Goal: Information Seeking & Learning: Learn about a topic

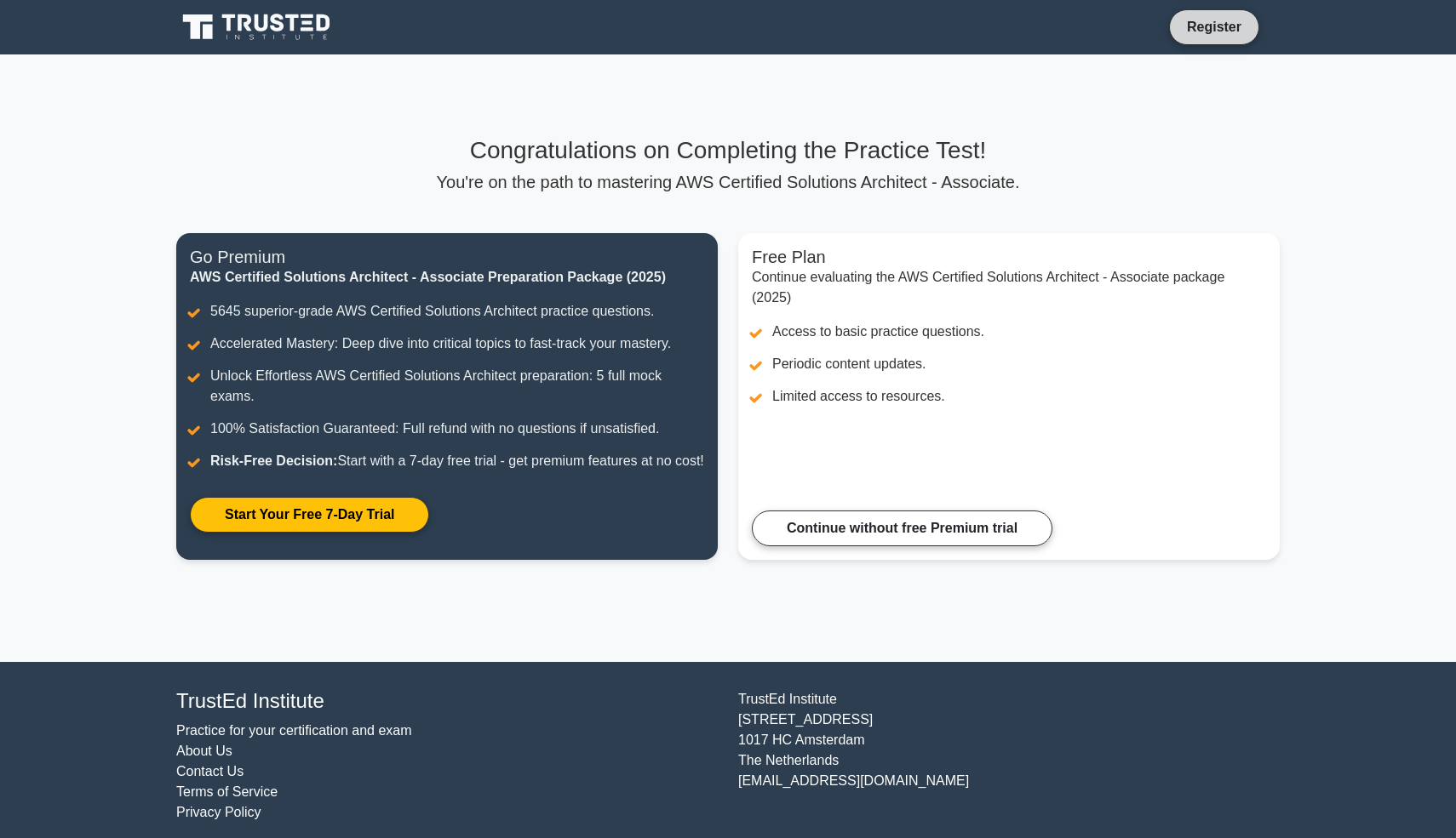
click at [1213, 29] on link "Register" at bounding box center [1214, 27] width 75 height 21
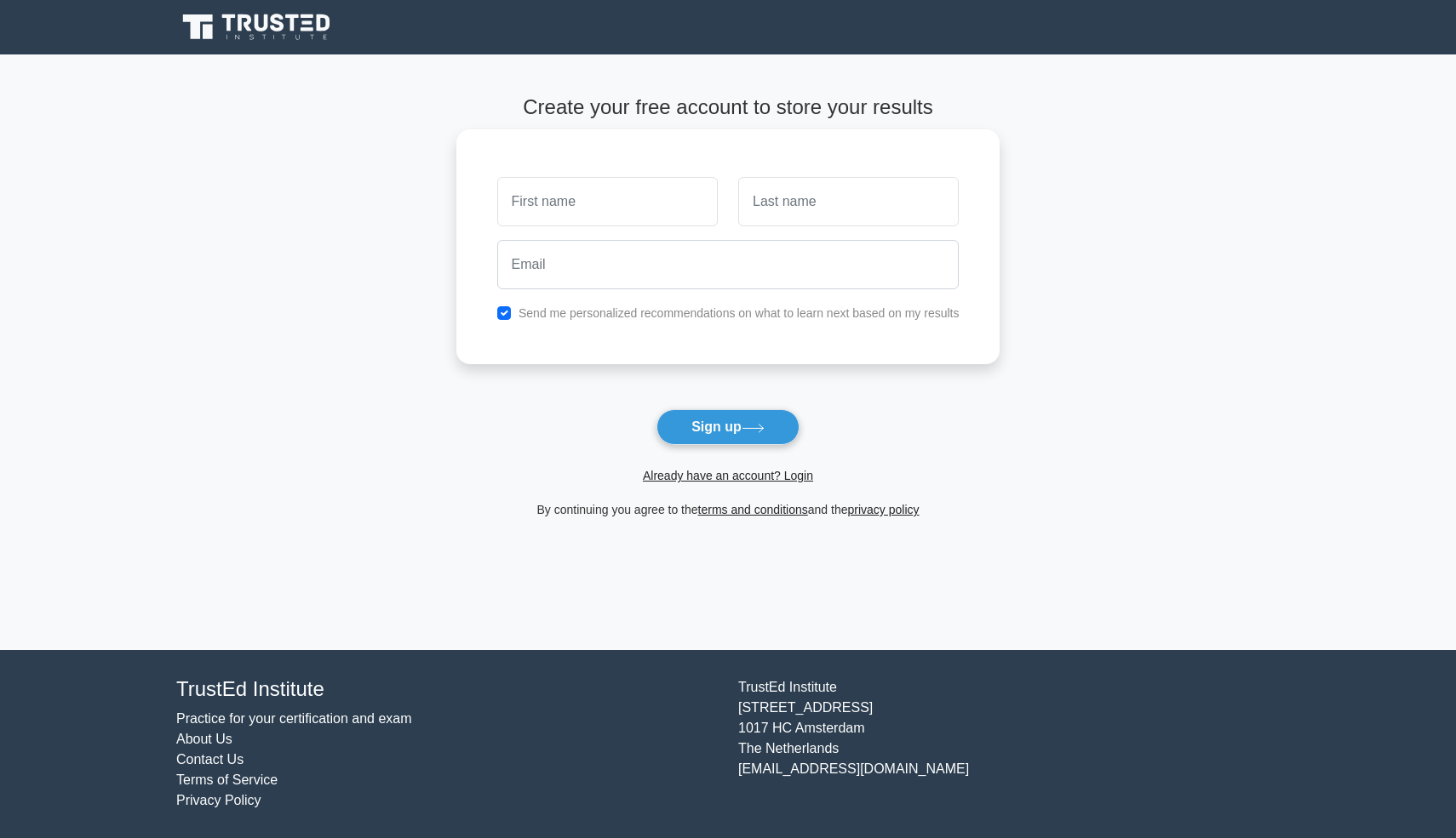
click at [662, 202] on input "text" at bounding box center [607, 202] width 221 height 49
type input "[PERSON_NAME]"
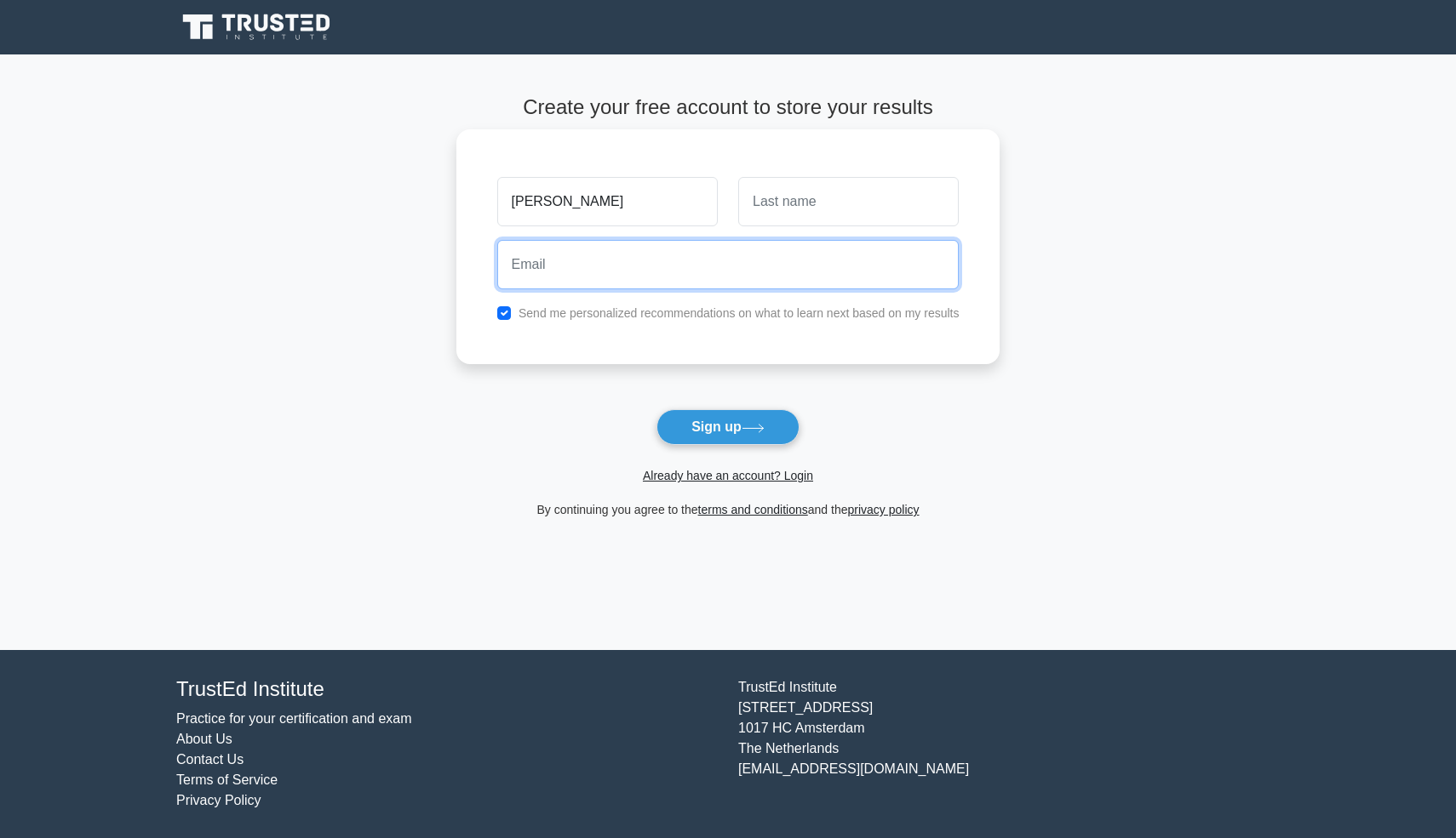
click at [686, 262] on input "email" at bounding box center [728, 264] width 462 height 49
type input "rexyjeniferj@gmail.com"
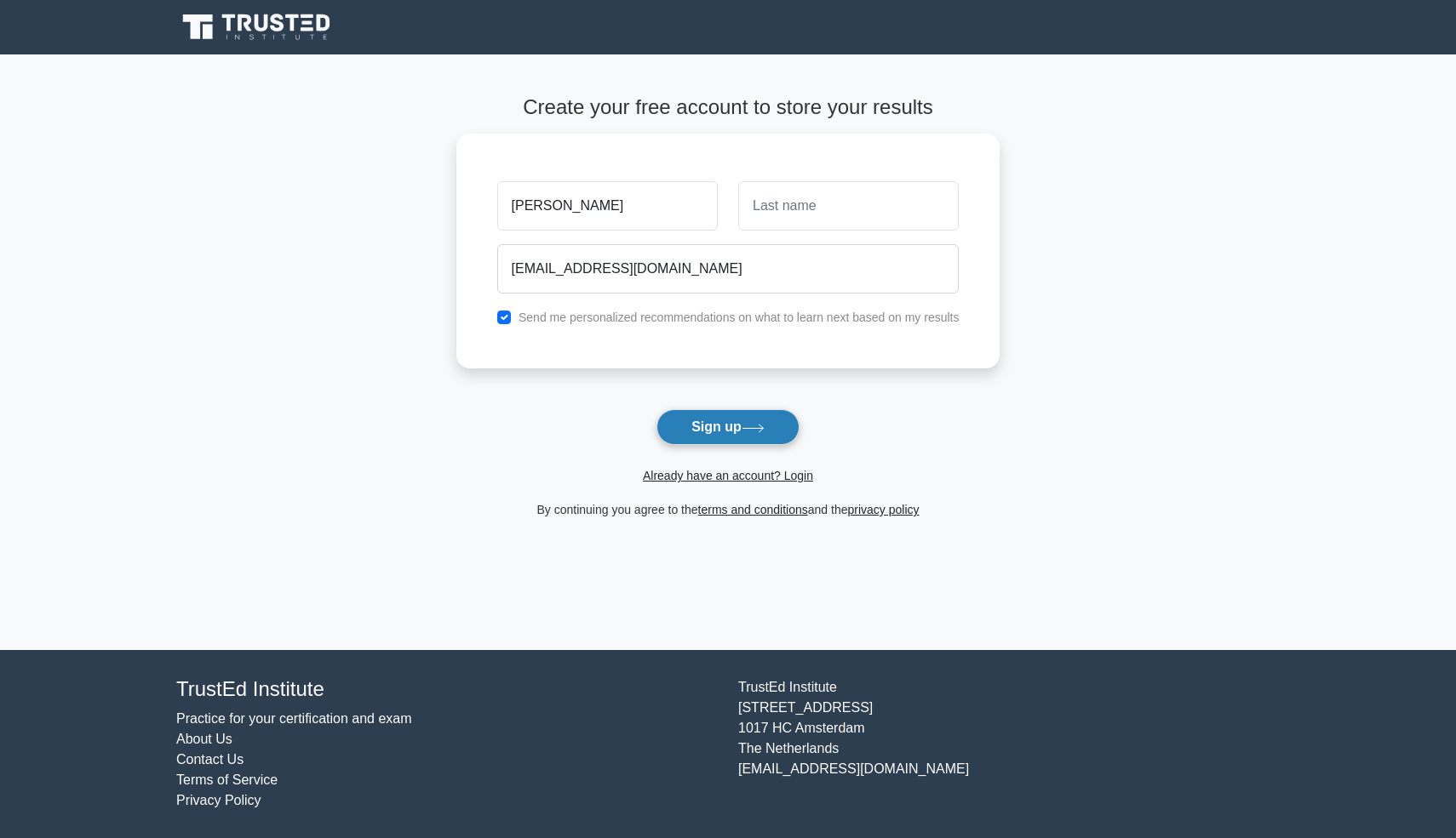
click at [684, 426] on button "Sign up" at bounding box center [728, 426] width 143 height 36
type input "J"
click at [763, 438] on button "Sign up" at bounding box center [728, 426] width 143 height 36
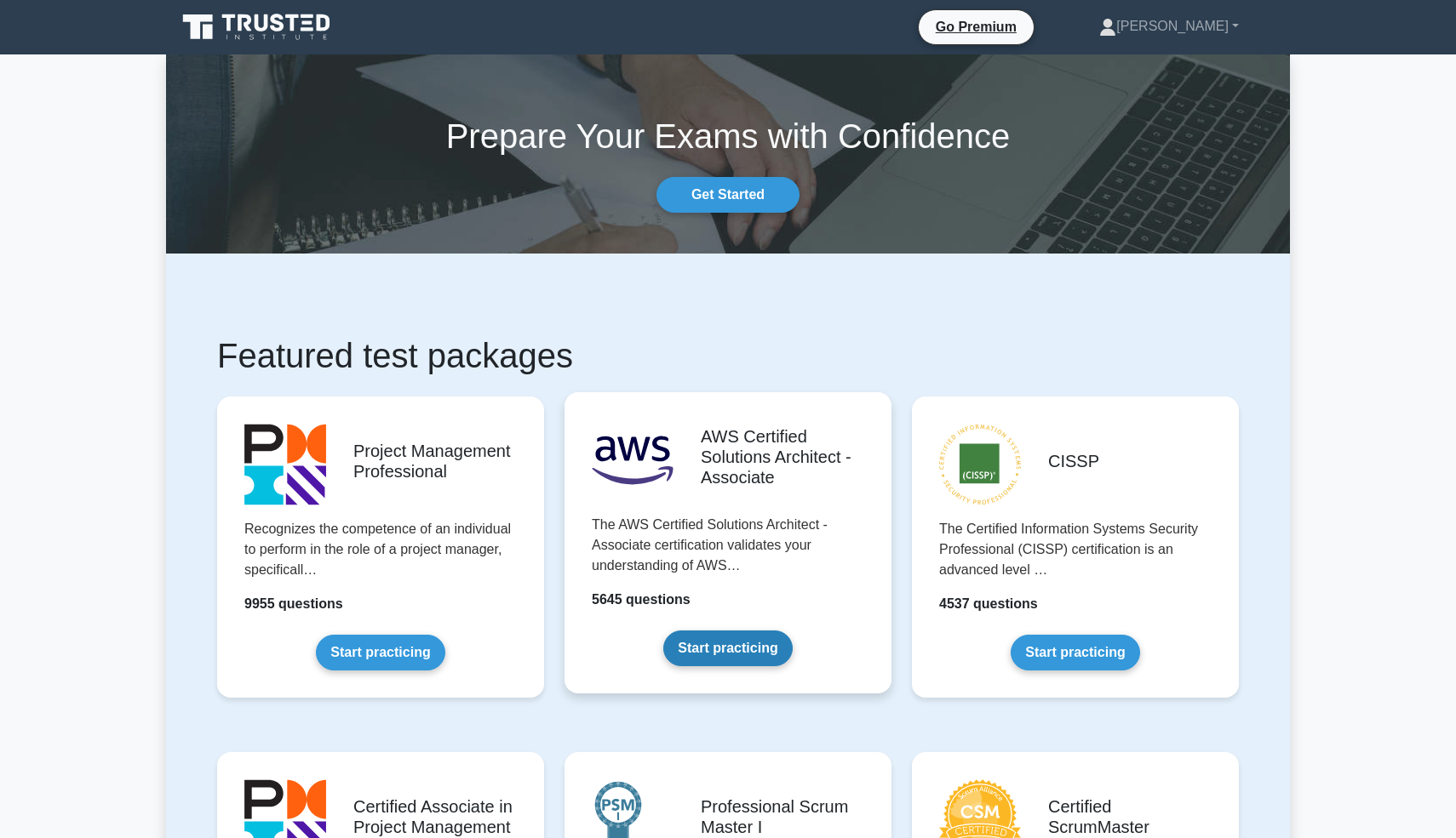
click at [756, 648] on link "Start practicing" at bounding box center [727, 648] width 128 height 36
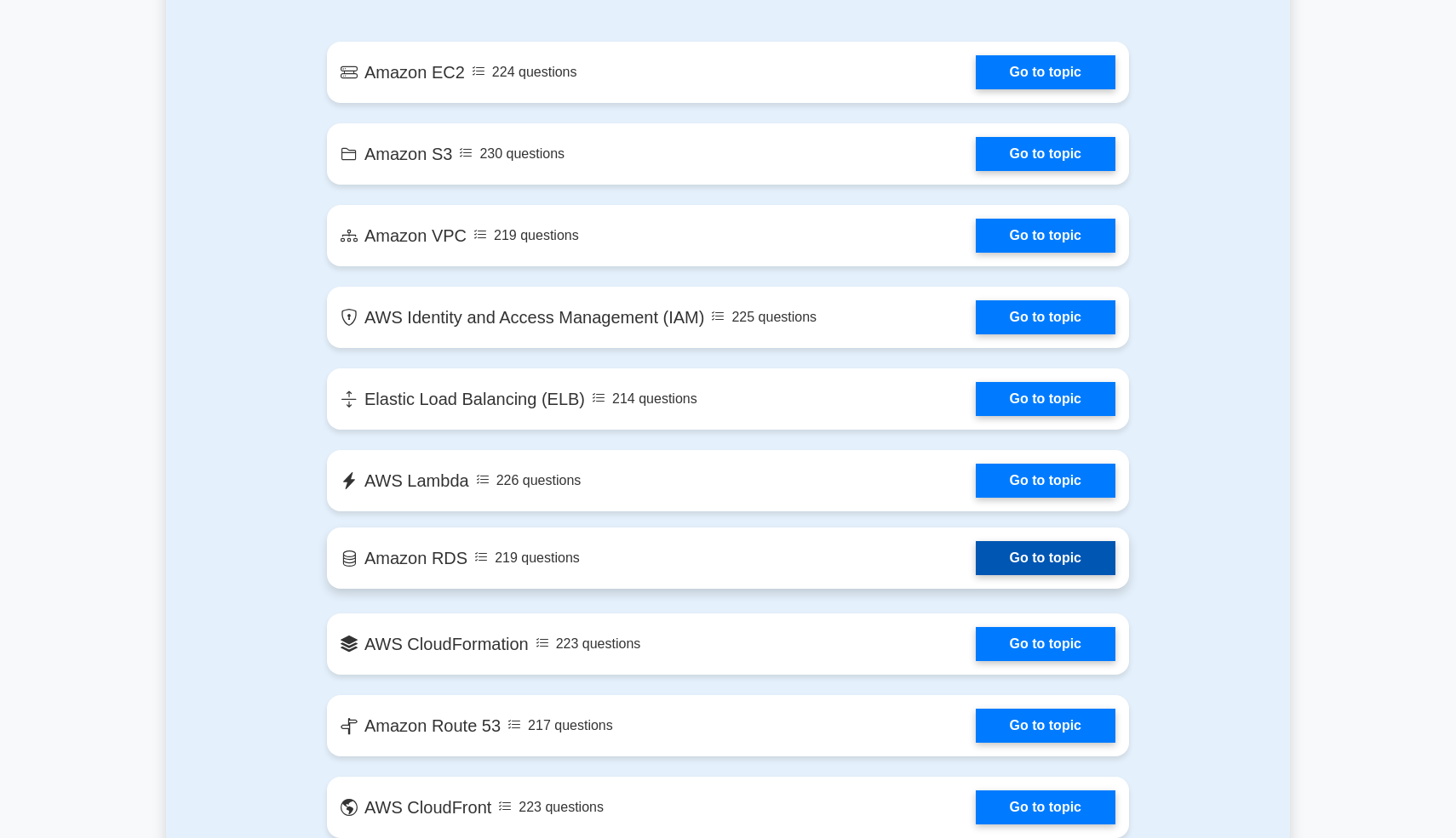
scroll to position [1182, 0]
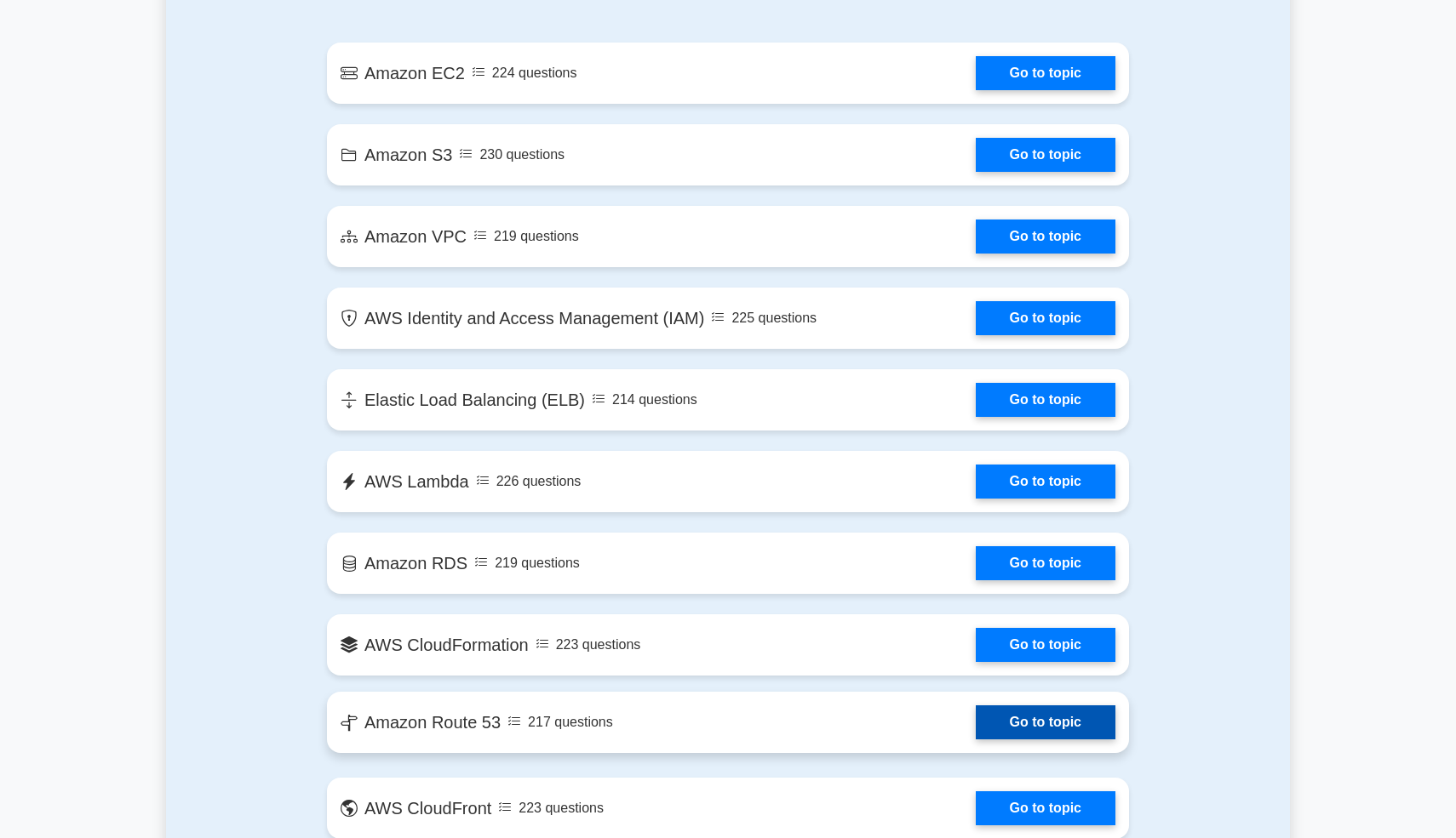
click at [1019, 719] on link "Go to topic" at bounding box center [1045, 721] width 140 height 34
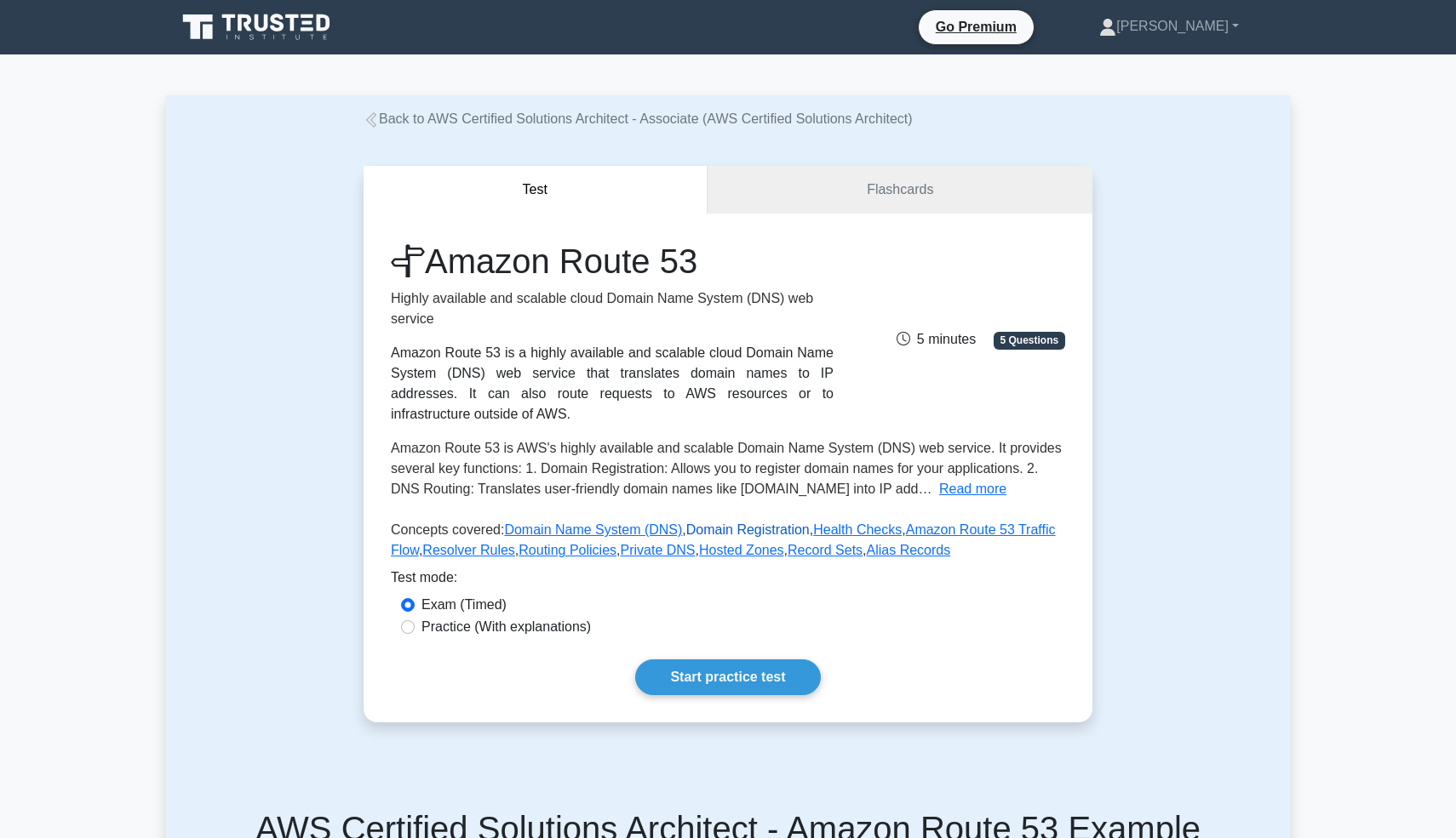
click at [755, 531] on link "Domain Registration" at bounding box center [748, 529] width 124 height 14
click at [906, 553] on link "Alias Records" at bounding box center [908, 550] width 84 height 14
click at [915, 551] on link "Alias Records" at bounding box center [908, 550] width 84 height 14
click at [831, 551] on link "Record Sets" at bounding box center [825, 550] width 75 height 14
click at [727, 552] on link "Hosted Zones" at bounding box center [741, 550] width 85 height 14
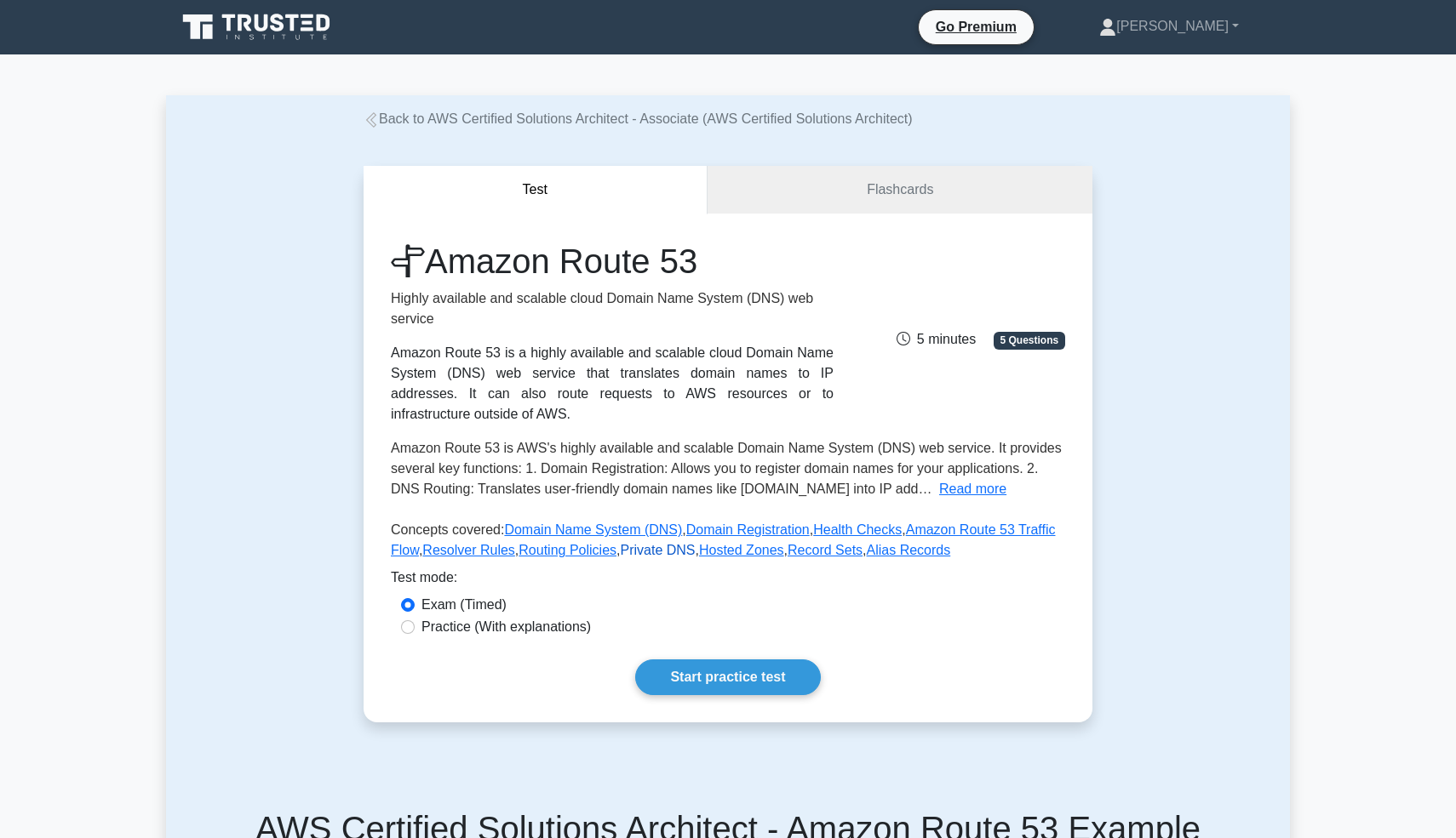
click at [663, 554] on link "Private DNS" at bounding box center [657, 550] width 75 height 14
click at [582, 556] on link "Routing Policies" at bounding box center [566, 550] width 97 height 14
click at [497, 554] on link "Resolver Rules" at bounding box center [468, 550] width 92 height 14
click at [410, 554] on link "Amazon Route 53 Traffic Flow" at bounding box center [723, 540] width 665 height 35
click at [853, 531] on link "Health Checks" at bounding box center [858, 529] width 89 height 14
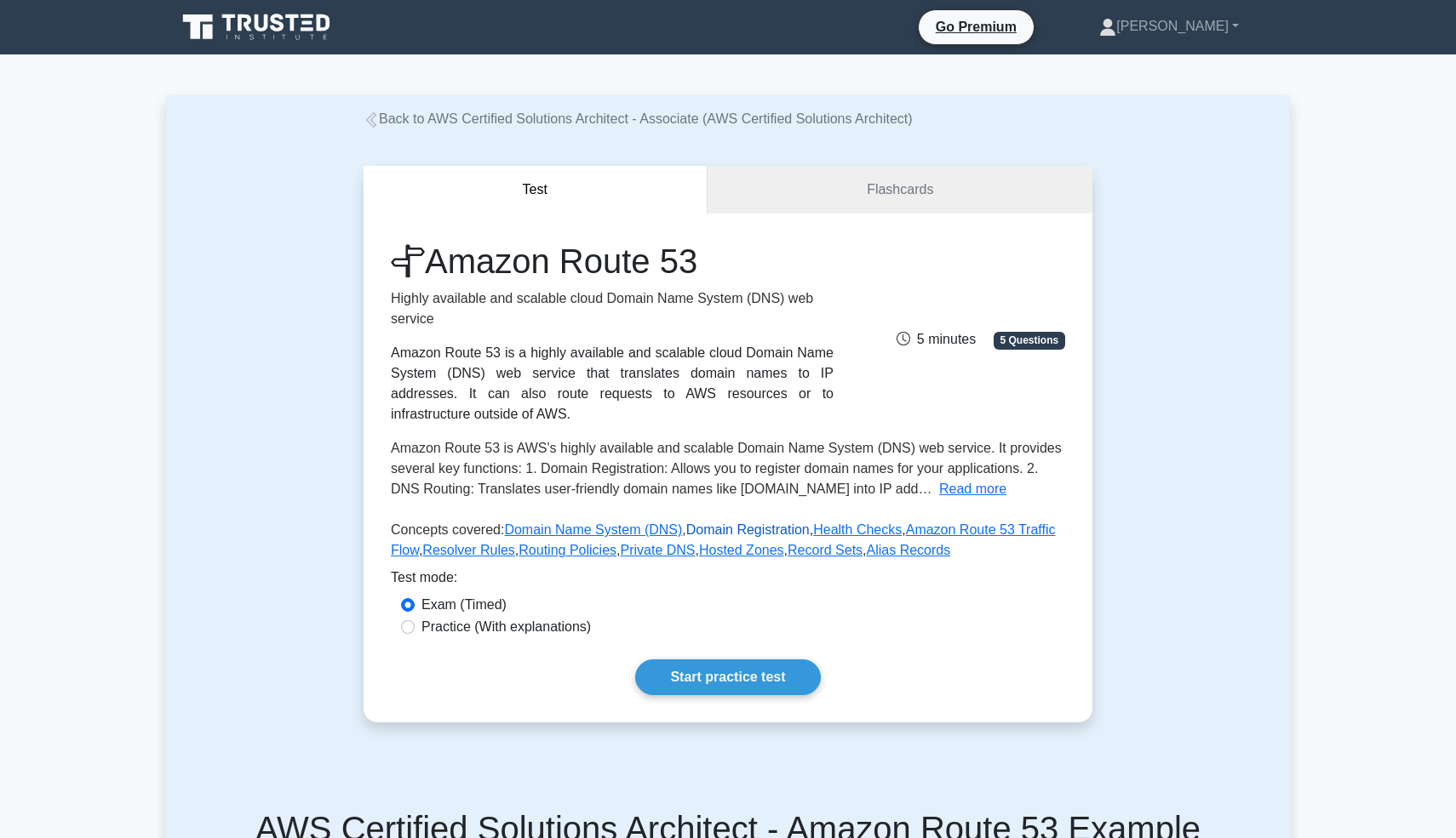
click at [781, 532] on link "Domain Registration" at bounding box center [748, 529] width 124 height 14
click at [659, 532] on link "Domain Name System (DNS)" at bounding box center [592, 529] width 178 height 14
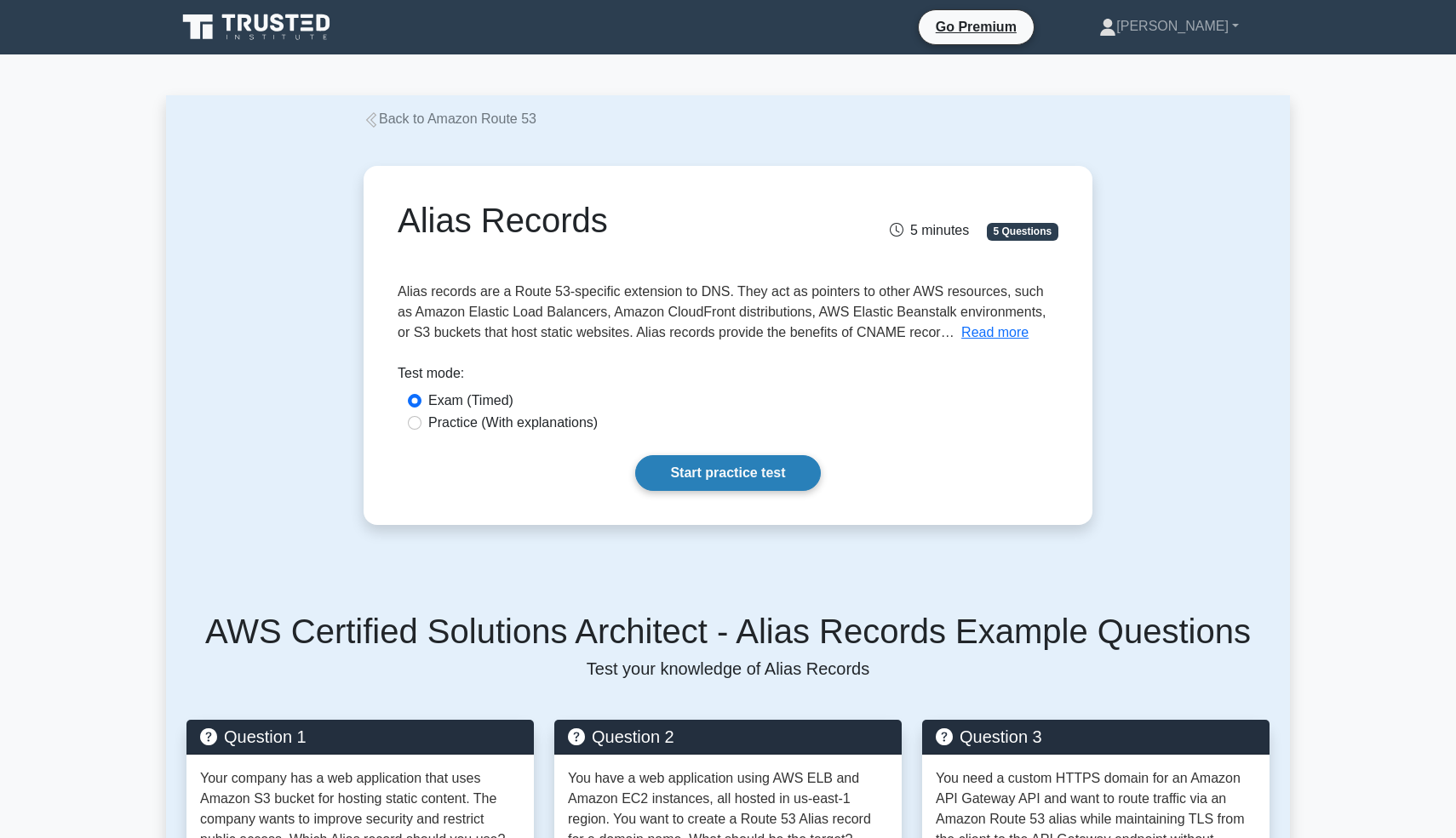
click at [720, 479] on link "Start practice test" at bounding box center [727, 473] width 184 height 36
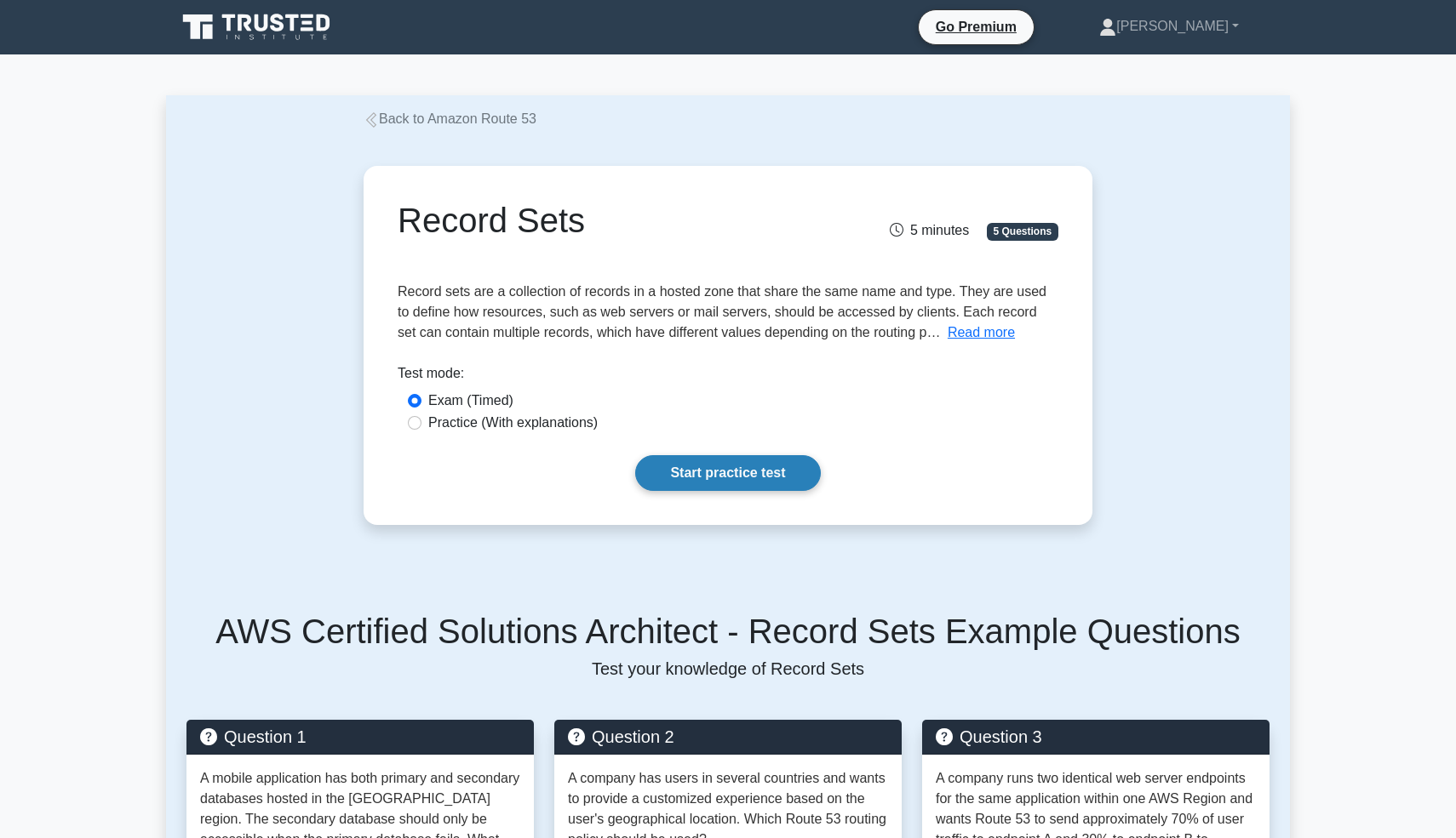
click at [706, 488] on link "Start practice test" at bounding box center [727, 473] width 184 height 36
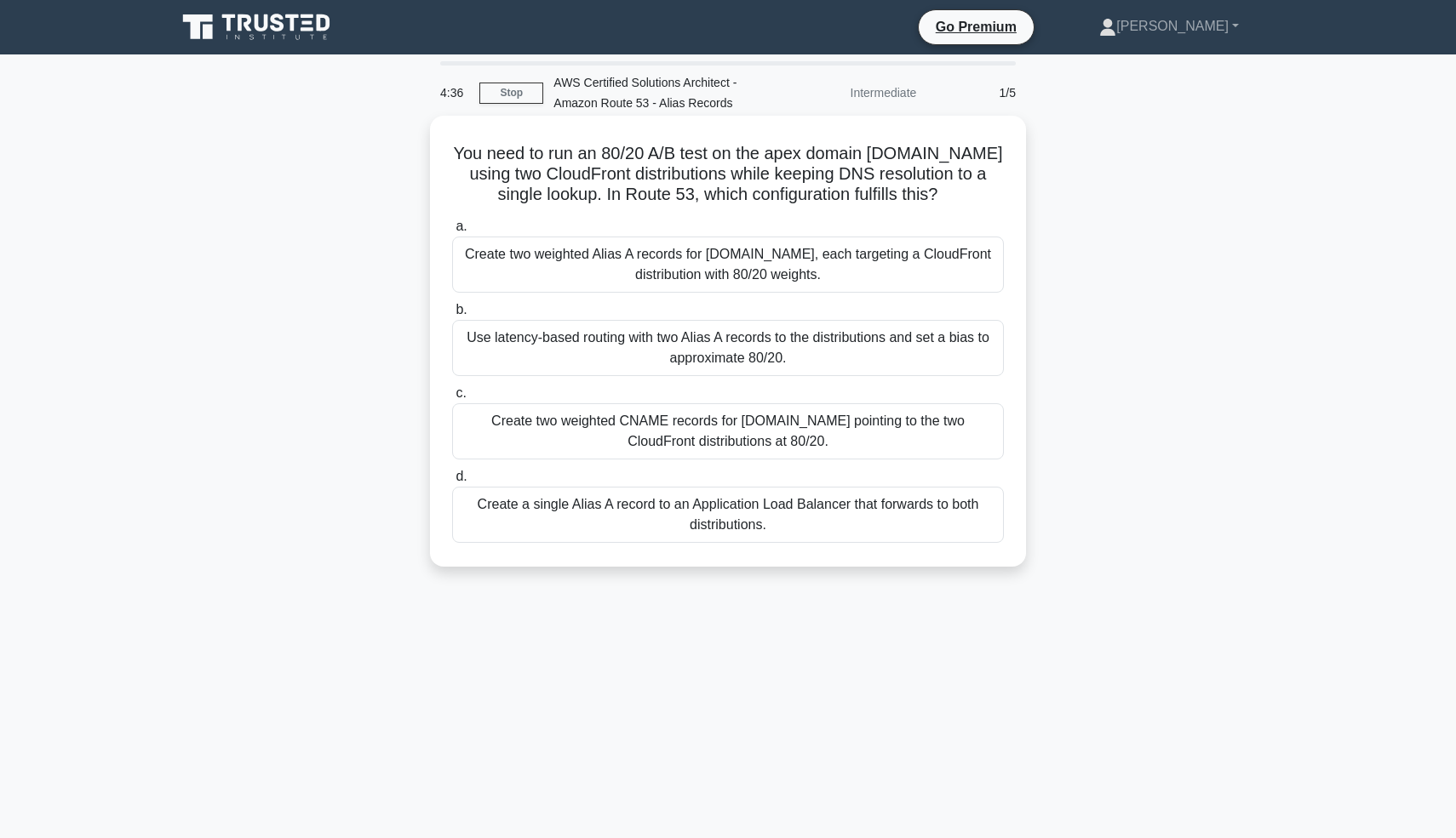
click at [799, 280] on div "Create two weighted Alias A records for [DOMAIN_NAME], each targeting a CloudFr…" at bounding box center [728, 264] width 552 height 56
click at [453, 232] on input "a. Create two weighted Alias A records for example.com, each targeting a CloudF…" at bounding box center [453, 226] width 0 height 11
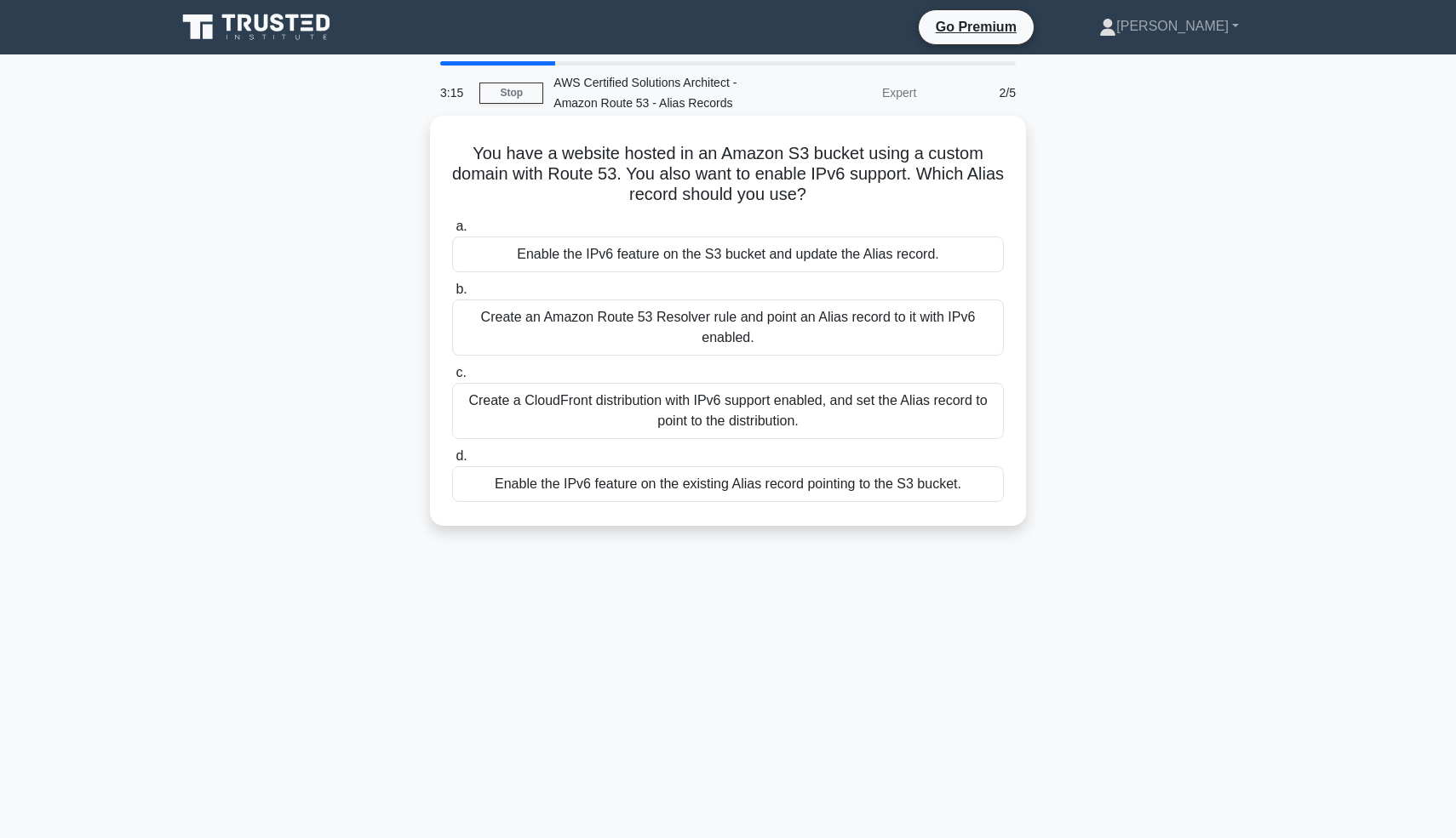
click at [508, 268] on div "Enable the IPv6 feature on the S3 bucket and update the Alias record." at bounding box center [728, 254] width 552 height 36
click at [453, 232] on input "a. Enable the IPv6 feature on the S3 bucket and update the Alias record." at bounding box center [453, 226] width 0 height 11
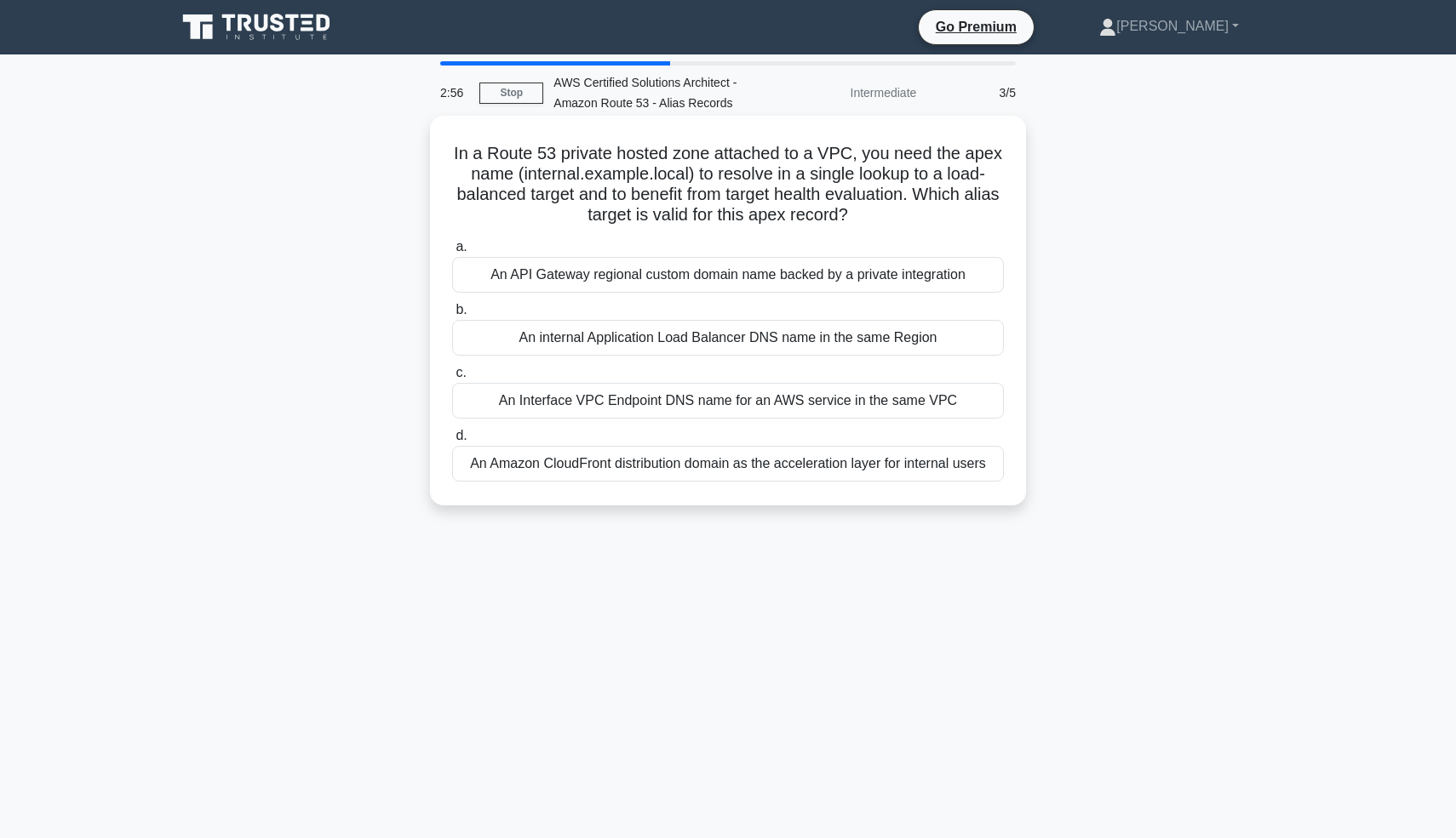
click at [506, 337] on div "An internal Application Load Balancer DNS name in the same Region" at bounding box center [728, 338] width 552 height 36
click at [453, 315] on input "b. An internal Application Load Balancer DNS name in the same Region" at bounding box center [453, 310] width 0 height 11
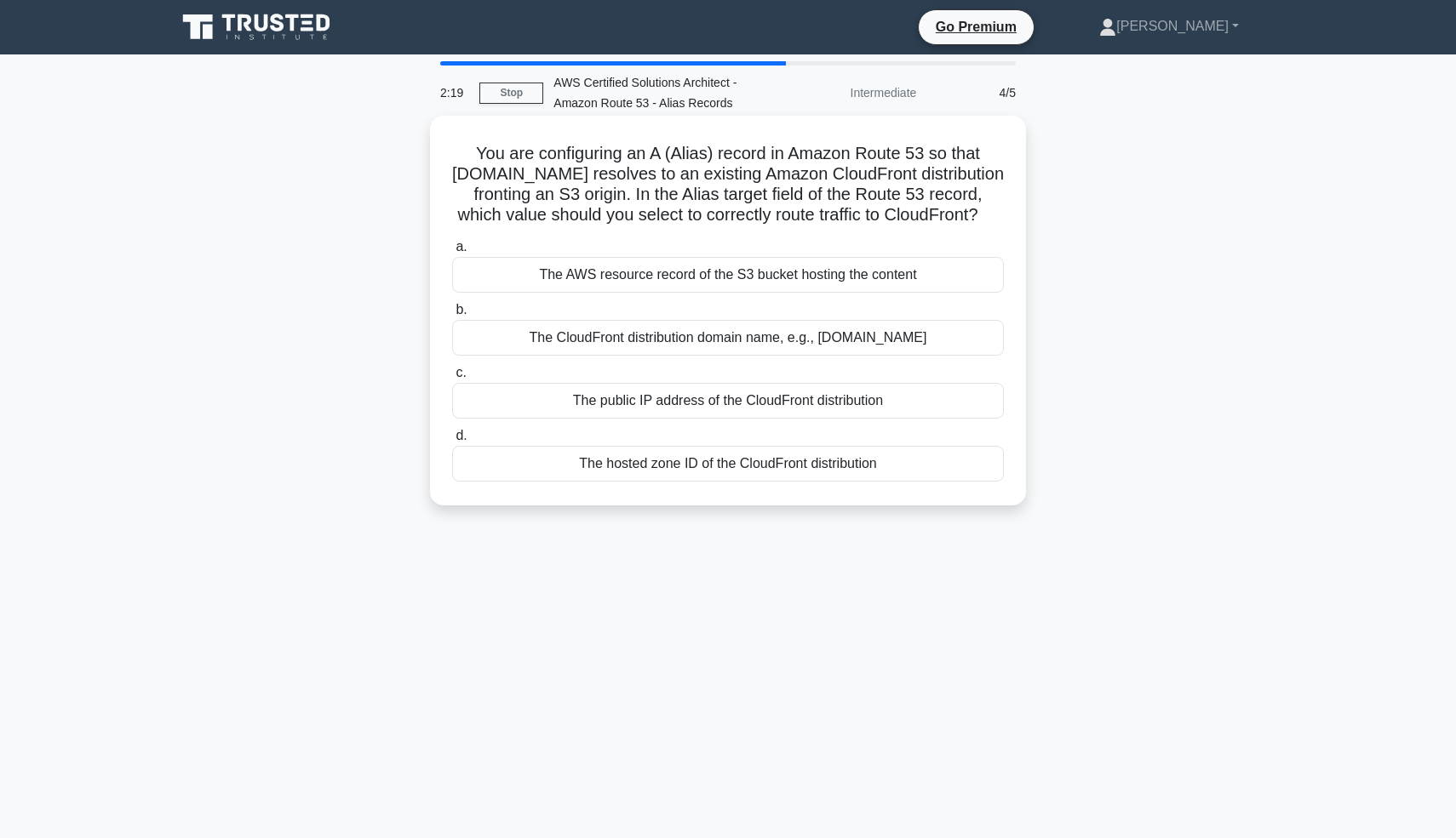
click at [523, 342] on div "The CloudFront distribution domain name, e.g., d1234.cloudfront.net" at bounding box center [728, 338] width 552 height 36
click at [453, 315] on input "b. The CloudFront distribution domain name, e.g., d1234.cloudfront.net" at bounding box center [453, 310] width 0 height 11
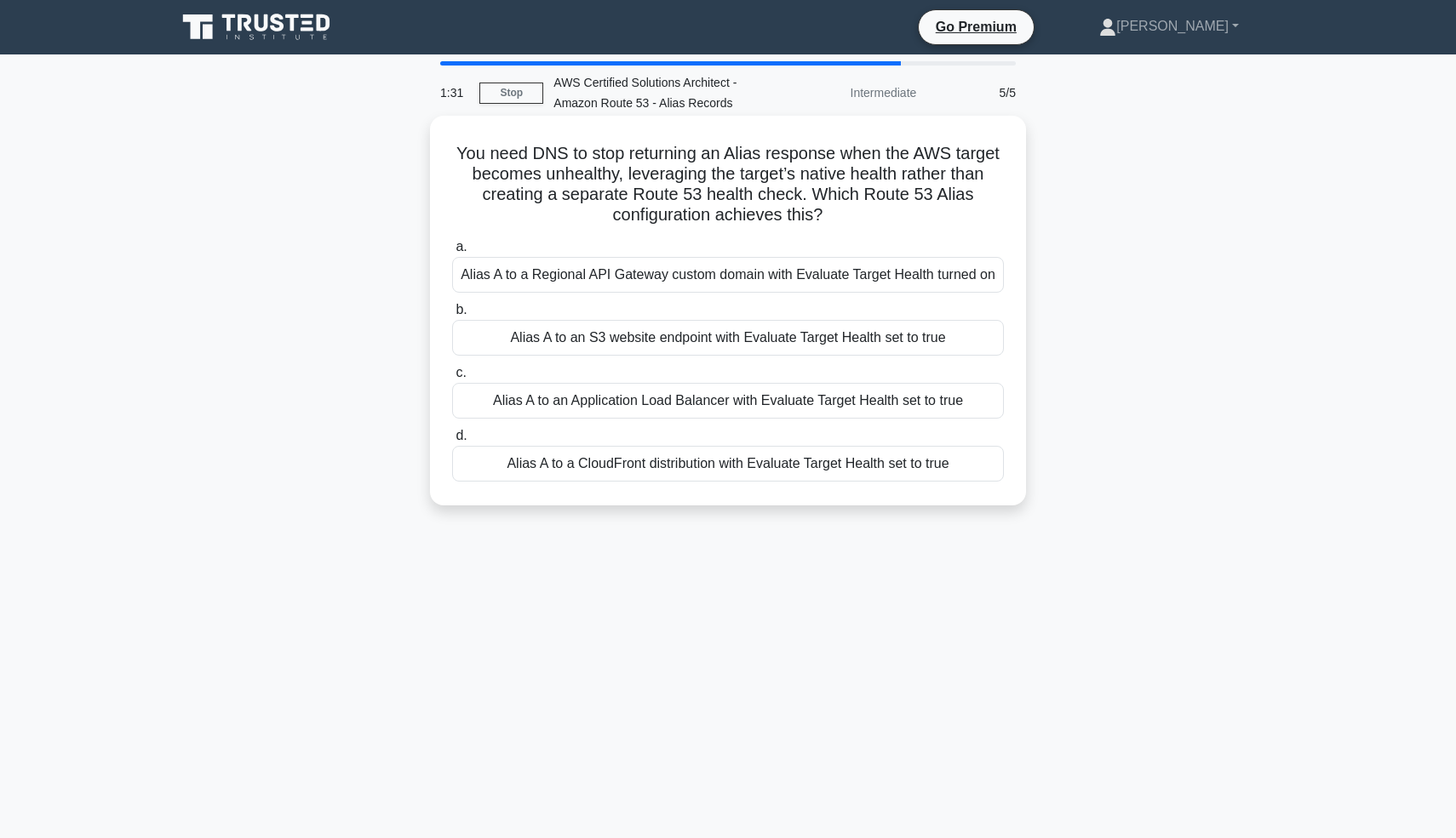
click at [528, 420] on div "a. Alias A to a Regional API Gateway custom domain with Evaluate Target Health …" at bounding box center [728, 359] width 572 height 252
click at [532, 399] on div "Alias A to an Application Load Balancer with Evaluate Target Health set to true" at bounding box center [728, 400] width 552 height 36
click at [453, 379] on input "c. Alias A to an Application Load Balancer with Evaluate Target Health set to t…" at bounding box center [453, 372] width 0 height 11
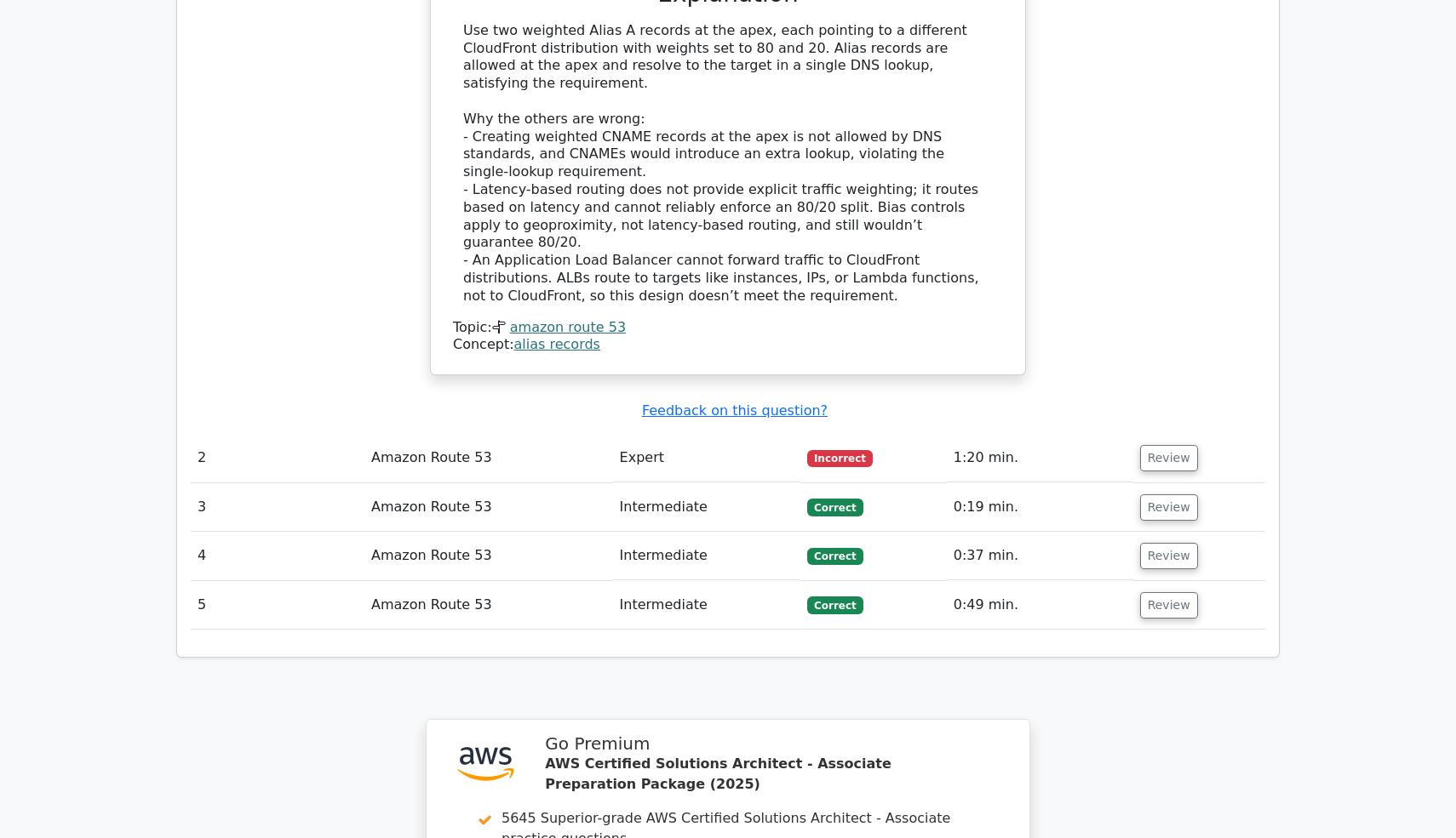
scroll to position [1781, 0]
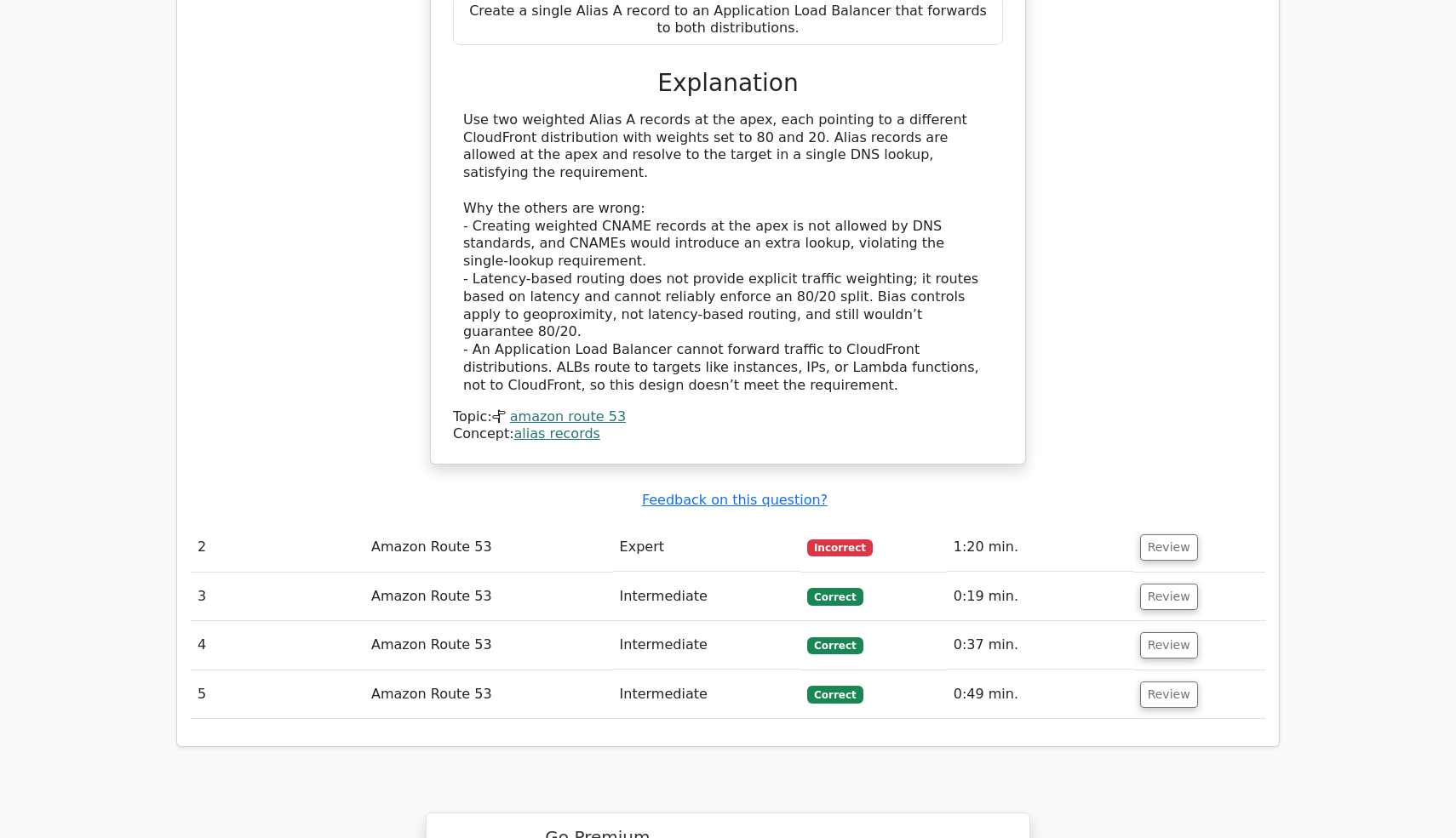
click at [1189, 524] on td "Review" at bounding box center [1198, 548] width 132 height 48
click at [1176, 534] on button "Review" at bounding box center [1168, 547] width 58 height 26
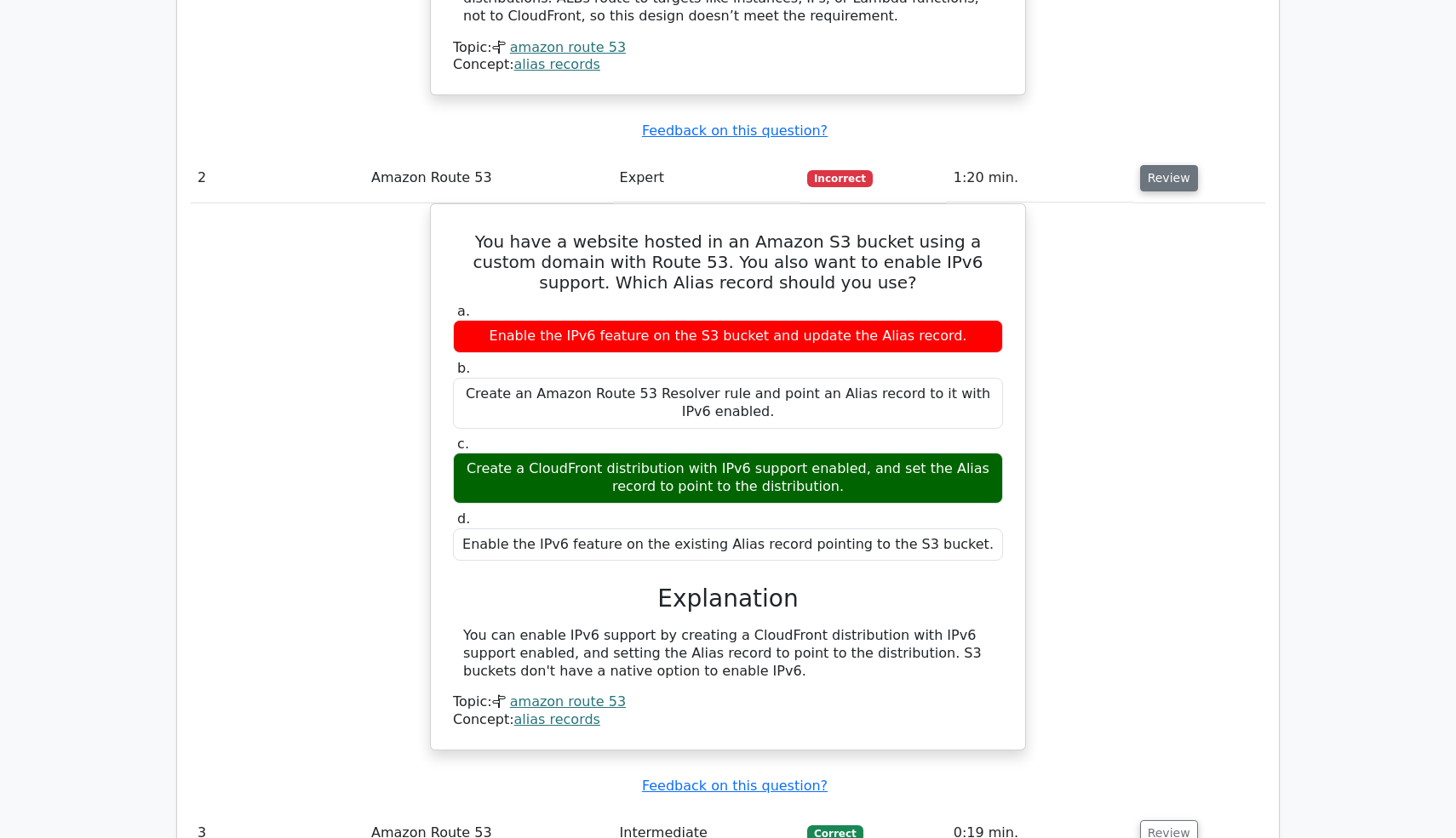
scroll to position [2151, 0]
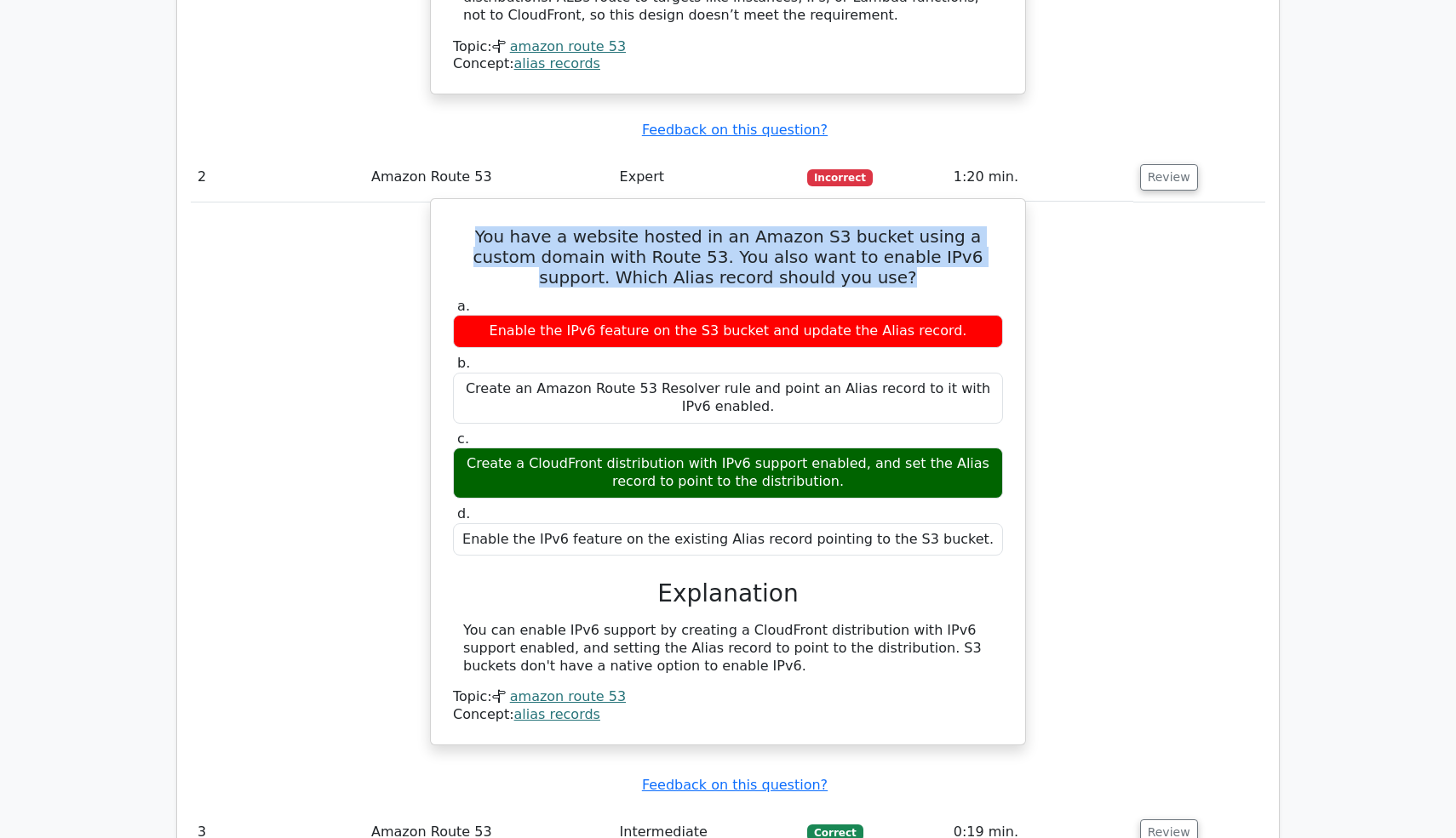
drag, startPoint x: 468, startPoint y: 97, endPoint x: 915, endPoint y: 148, distance: 449.9
click at [911, 227] on h5 "You have a website hosted in an Amazon S3 bucket using a custom domain with Rou…" at bounding box center [728, 257] width 554 height 62
copy h5 "You have a website hosted in an Amazon S3 bucket using a custom domain with Rou…"
click at [782, 622] on div "You can enable IPv6 support by creating a CloudFront distribution with IPv6 sup…" at bounding box center [728, 648] width 530 height 53
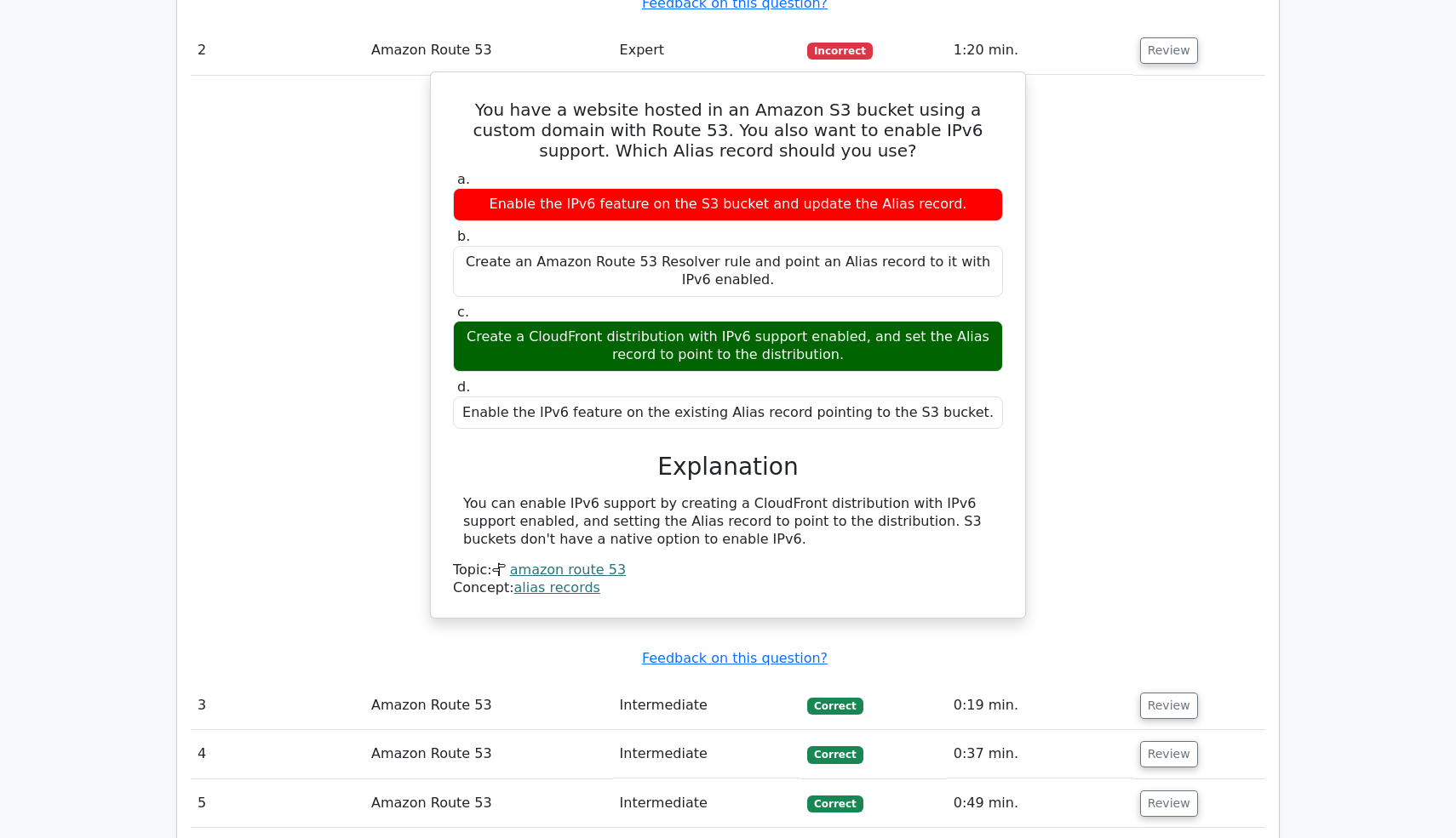
scroll to position [2308, 0]
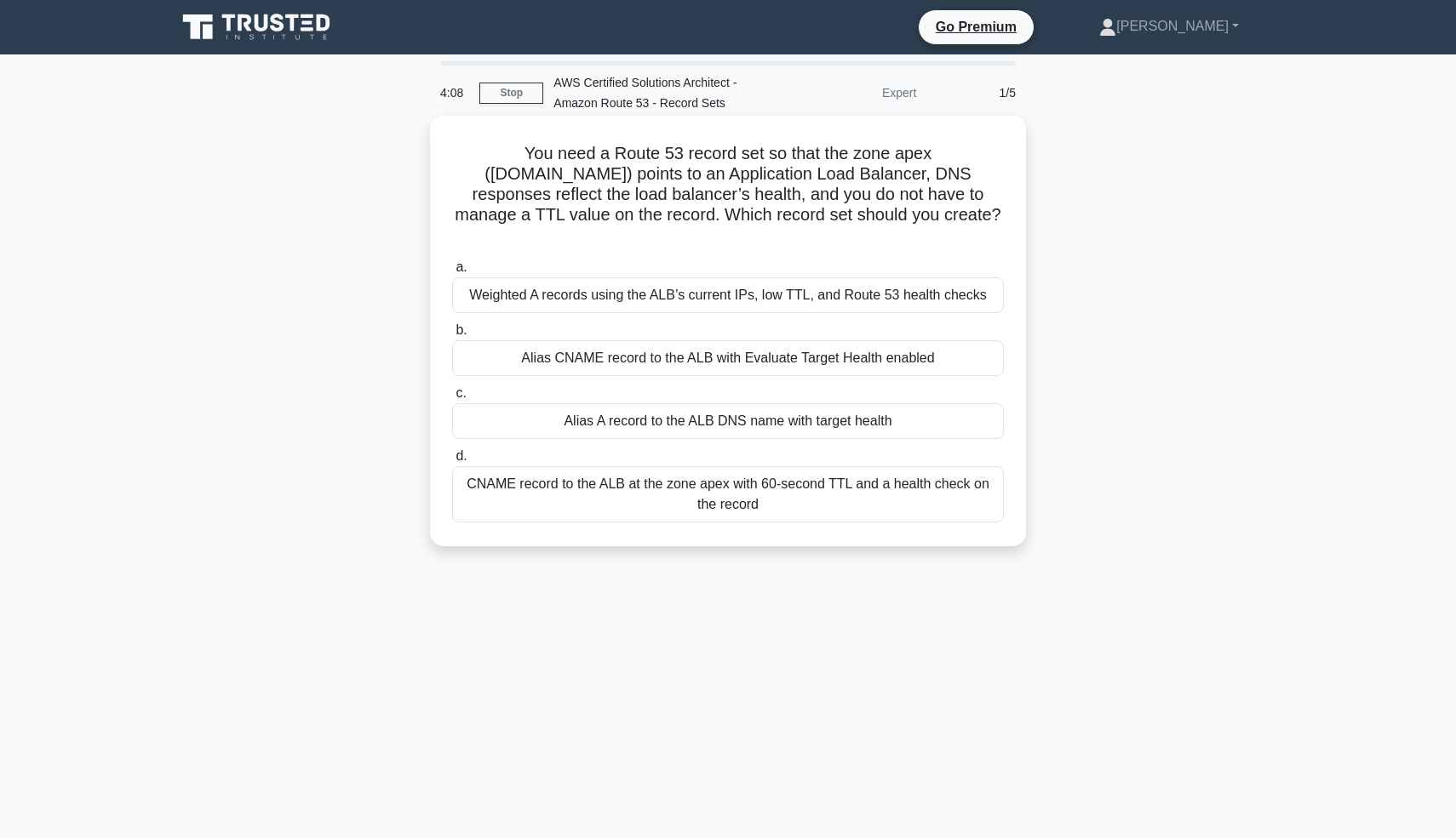
click at [810, 403] on div "Alias A record to the ALB DNS name with target health" at bounding box center [728, 420] width 552 height 36
click at [453, 395] on input "c. Alias A record to the ALB DNS name with target health" at bounding box center [453, 392] width 0 height 11
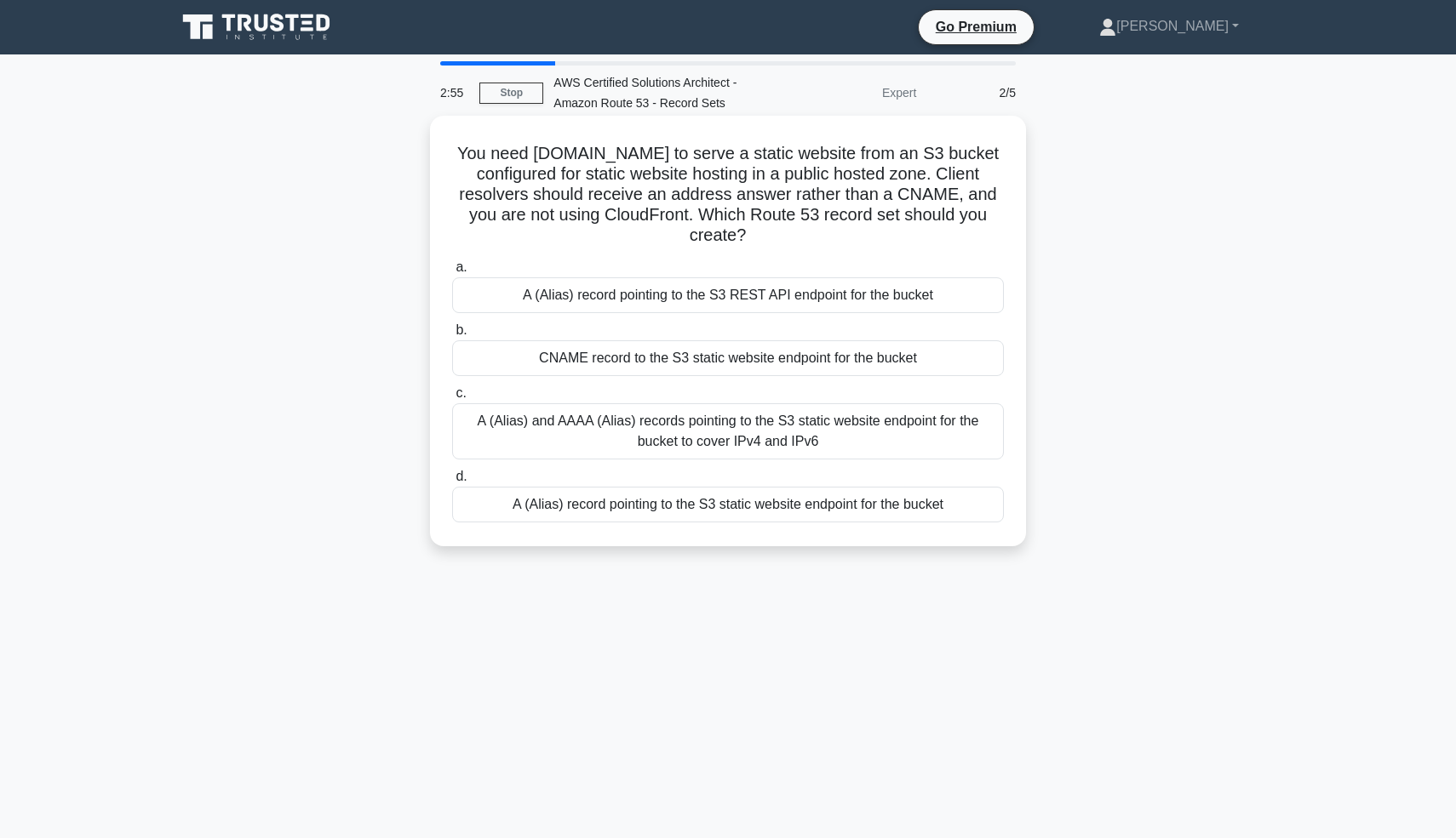
click at [858, 293] on div "A (Alias) record pointing to the S3 REST API endpoint for the bucket" at bounding box center [728, 295] width 552 height 36
click at [453, 273] on input "a. A (Alias) record pointing to the S3 REST API endpoint for the bucket" at bounding box center [453, 267] width 0 height 11
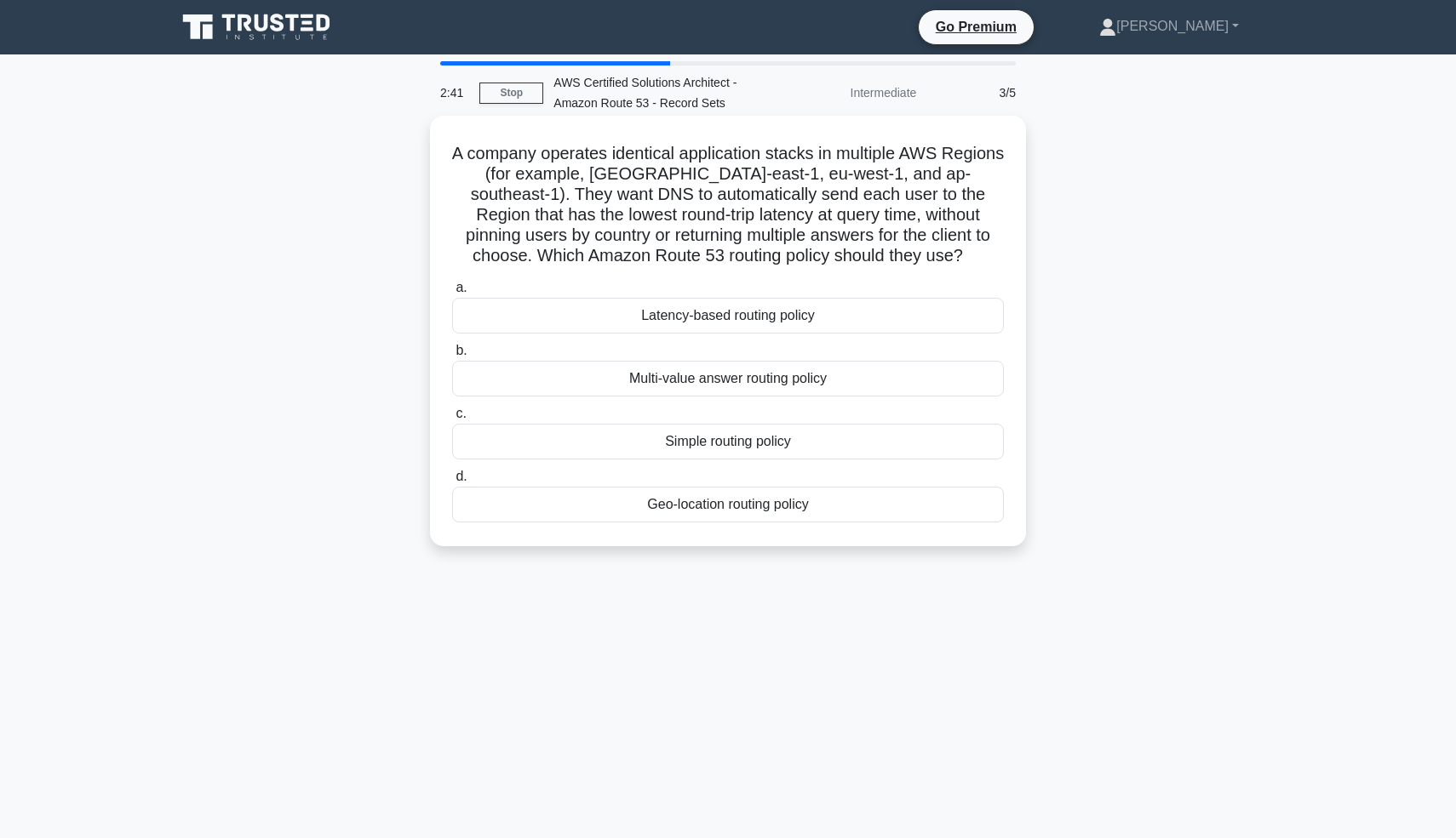
click at [860, 315] on div "Latency-based routing policy" at bounding box center [728, 315] width 552 height 36
click at [453, 293] on input "a. Latency-based routing policy" at bounding box center [453, 287] width 0 height 11
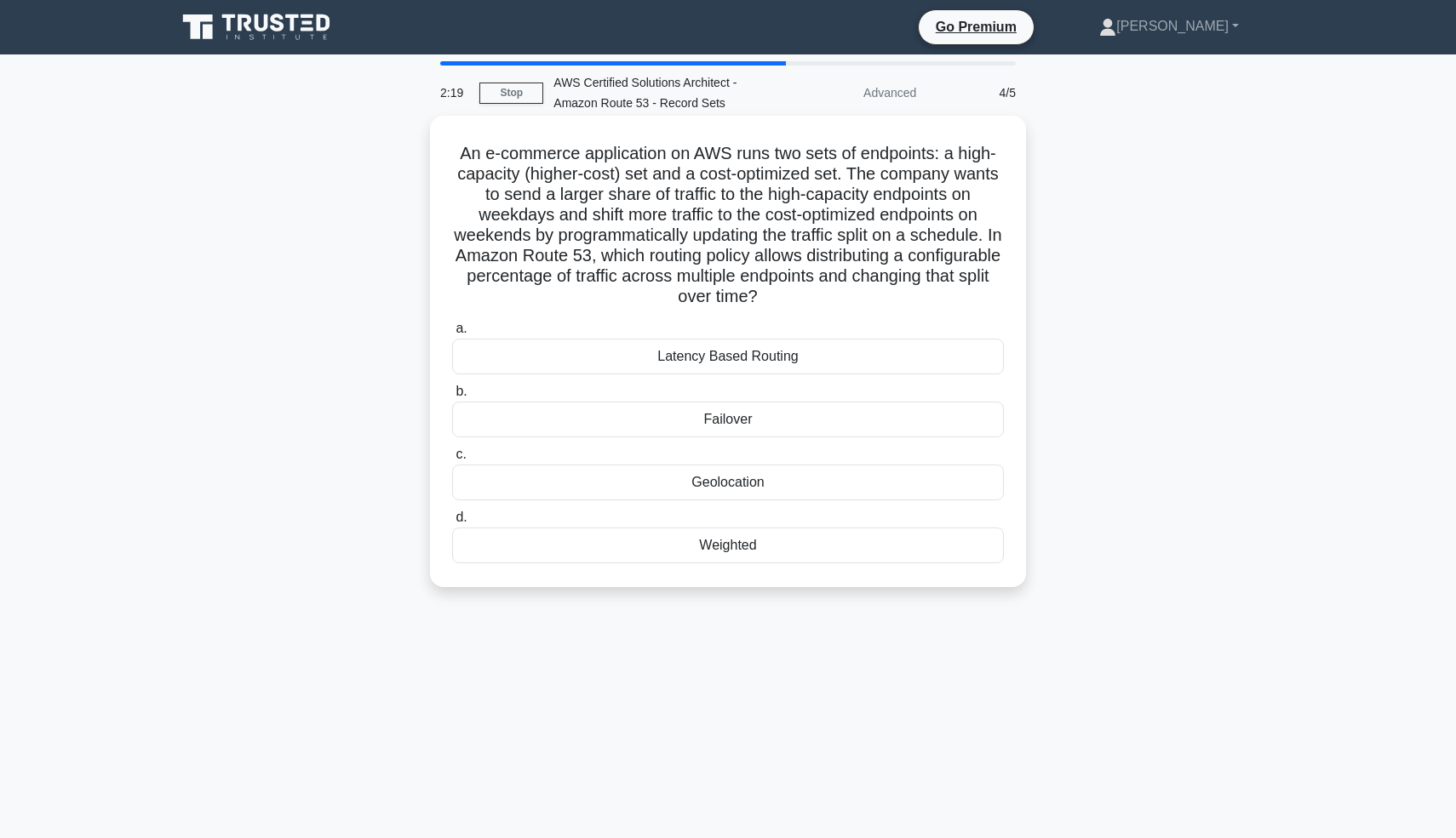
click at [750, 549] on div "Weighted" at bounding box center [728, 545] width 552 height 36
click at [453, 524] on input "d. Weighted" at bounding box center [453, 517] width 0 height 11
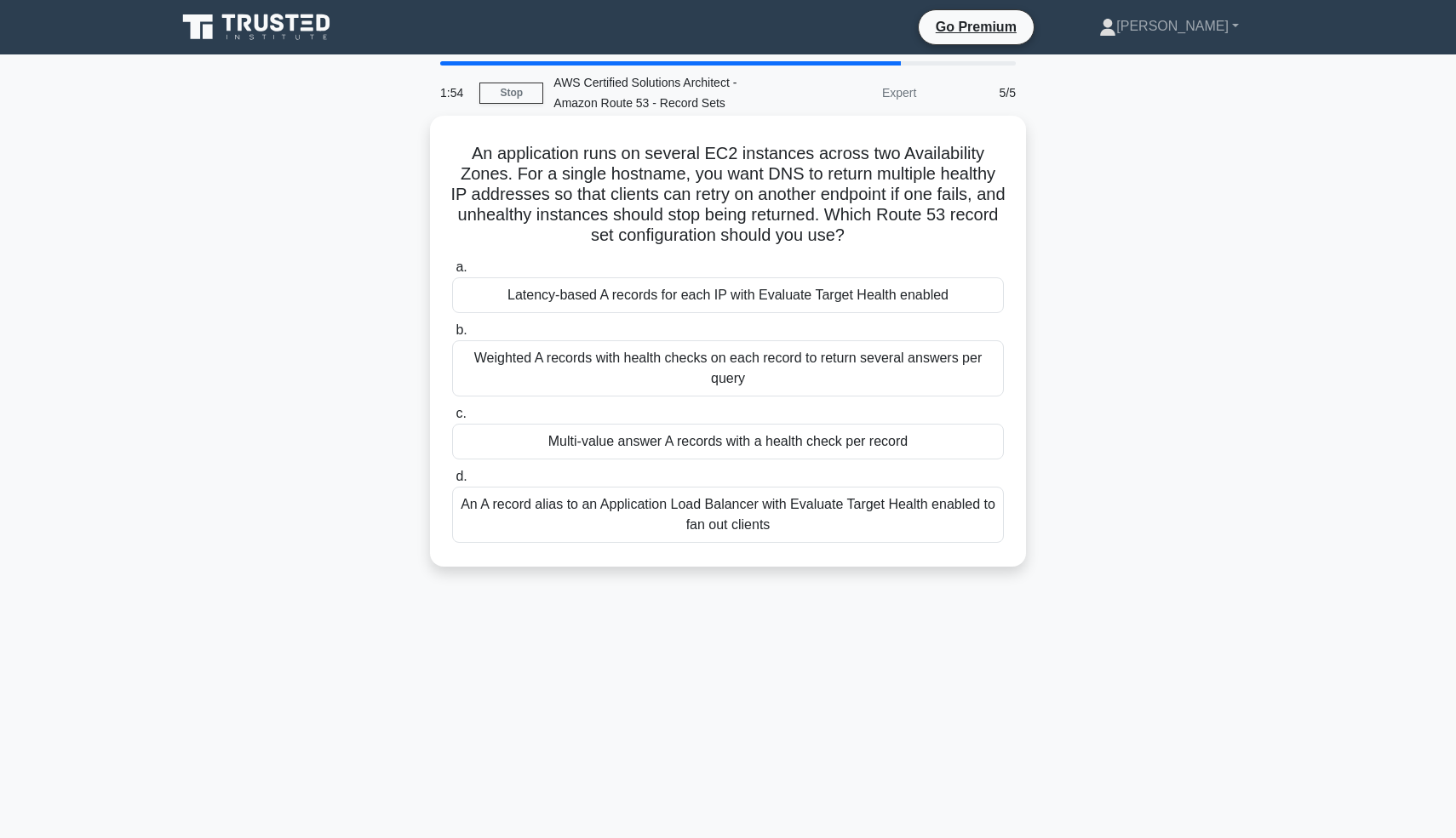
click at [831, 445] on div "Multi-value answer A records with a health check per record" at bounding box center [728, 441] width 552 height 36
click at [453, 419] on input "c. Multi-value answer A records with a health check per record" at bounding box center [453, 414] width 0 height 11
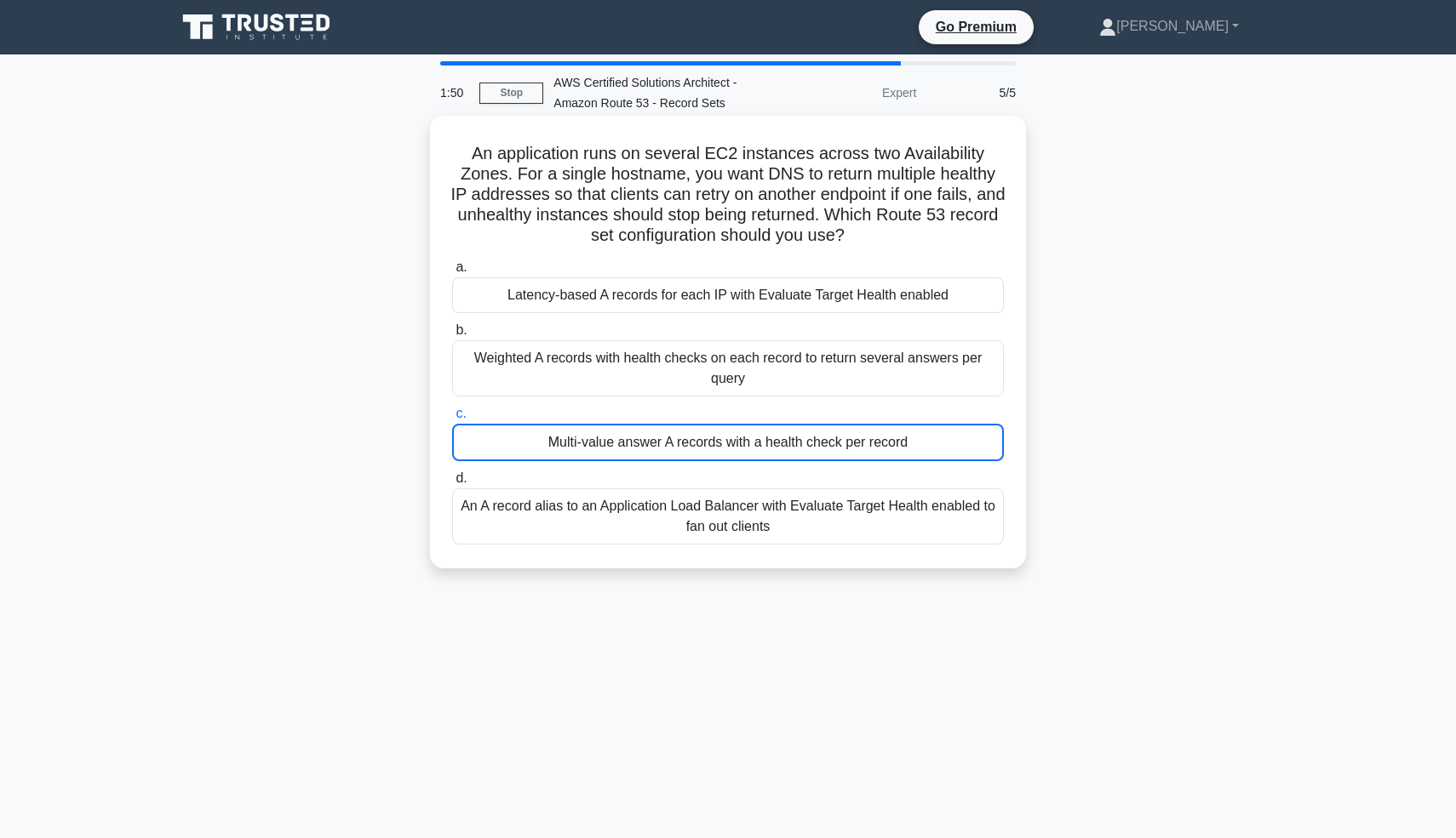
click at [647, 445] on div "Multi-value answer A records with a health check per record" at bounding box center [728, 442] width 552 height 38
click at [453, 419] on input "c. Multi-value answer A records with a health check per record" at bounding box center [453, 414] width 0 height 11
click at [807, 515] on div "An A record alias to an Application Load Balancer with Evaluate Target Health e…" at bounding box center [728, 516] width 552 height 56
click at [453, 484] on input "d. An A record alias to an Application Load Balancer with Evaluate Target Healt…" at bounding box center [453, 478] width 0 height 11
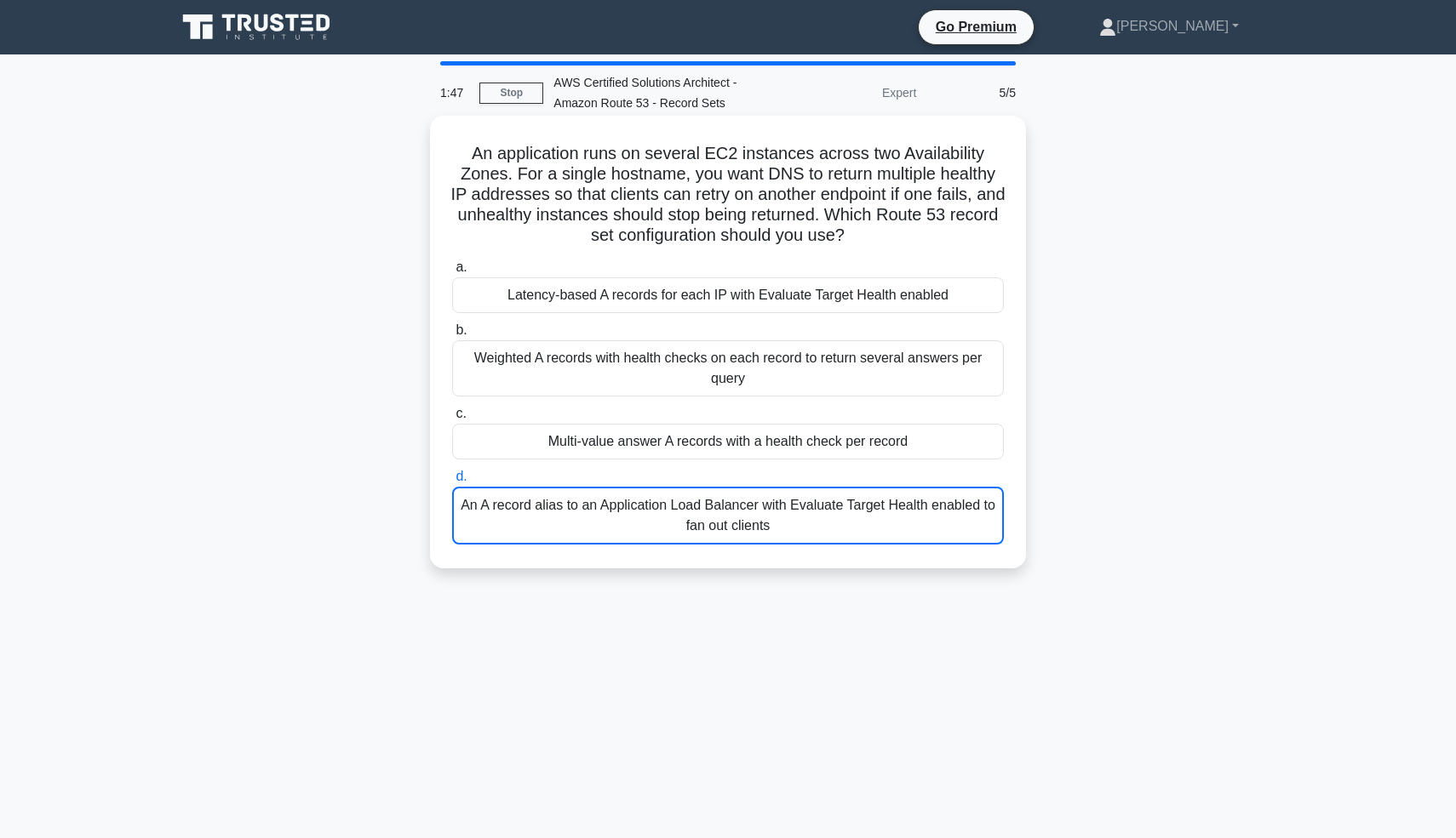
click at [842, 431] on div "Multi-value answer A records with a health check per record" at bounding box center [728, 441] width 552 height 36
click at [453, 419] on input "c. Multi-value answer A records with a health check per record" at bounding box center [453, 414] width 0 height 11
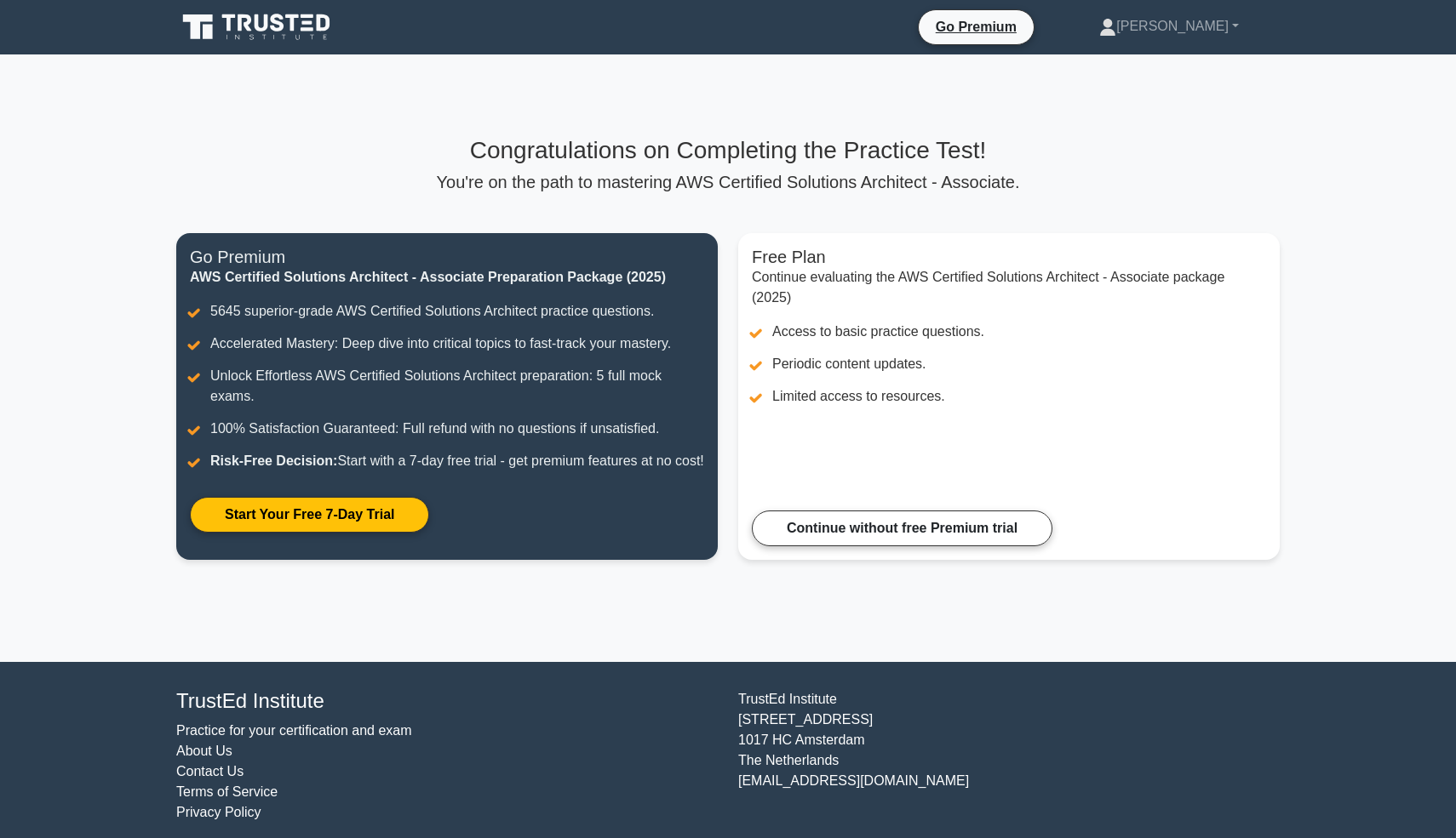
click at [778, 176] on p "You're on the path to mastering AWS Certified Solutions Architect - Associate." at bounding box center [728, 181] width 1104 height 20
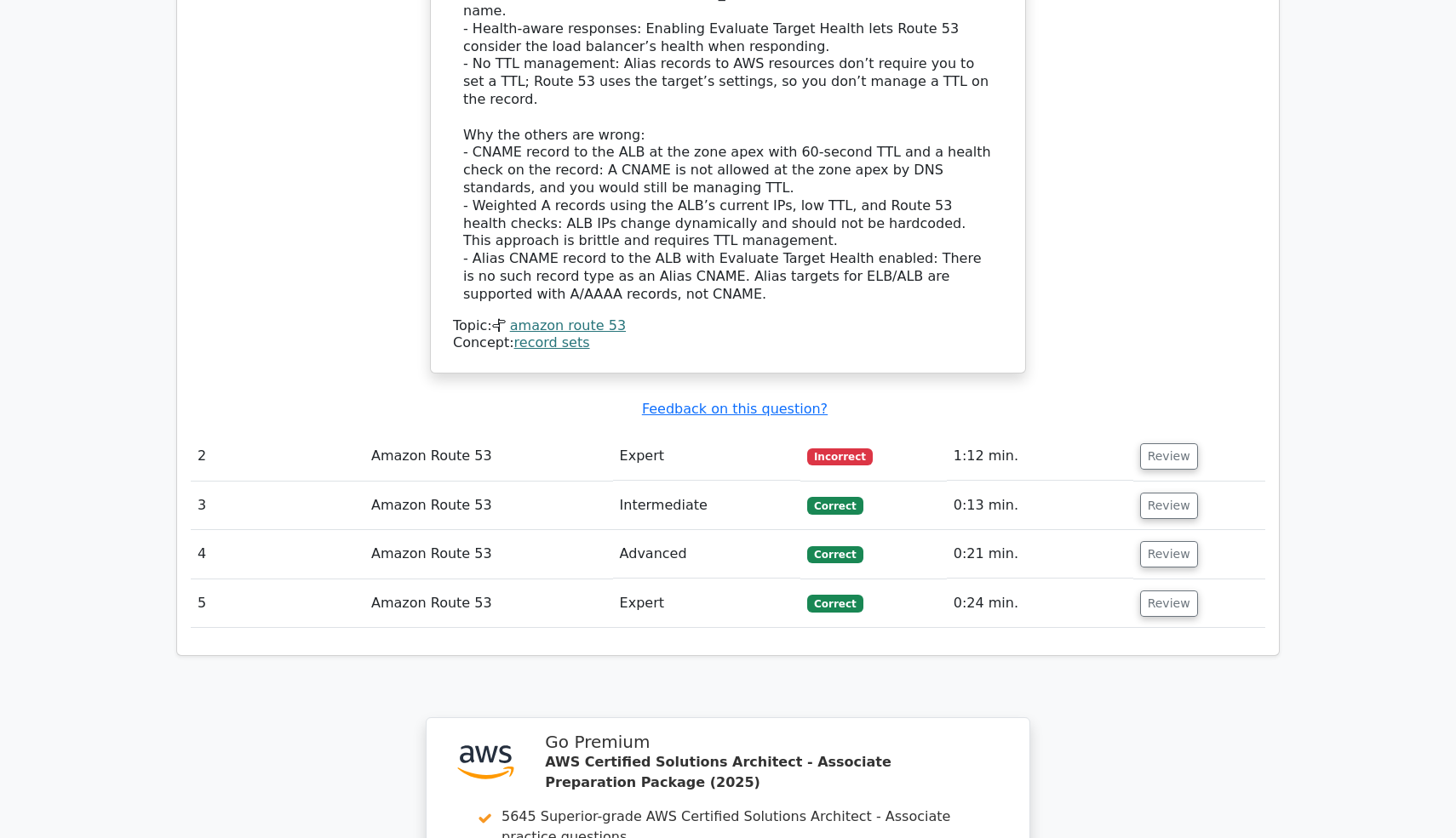
scroll to position [2014, 0]
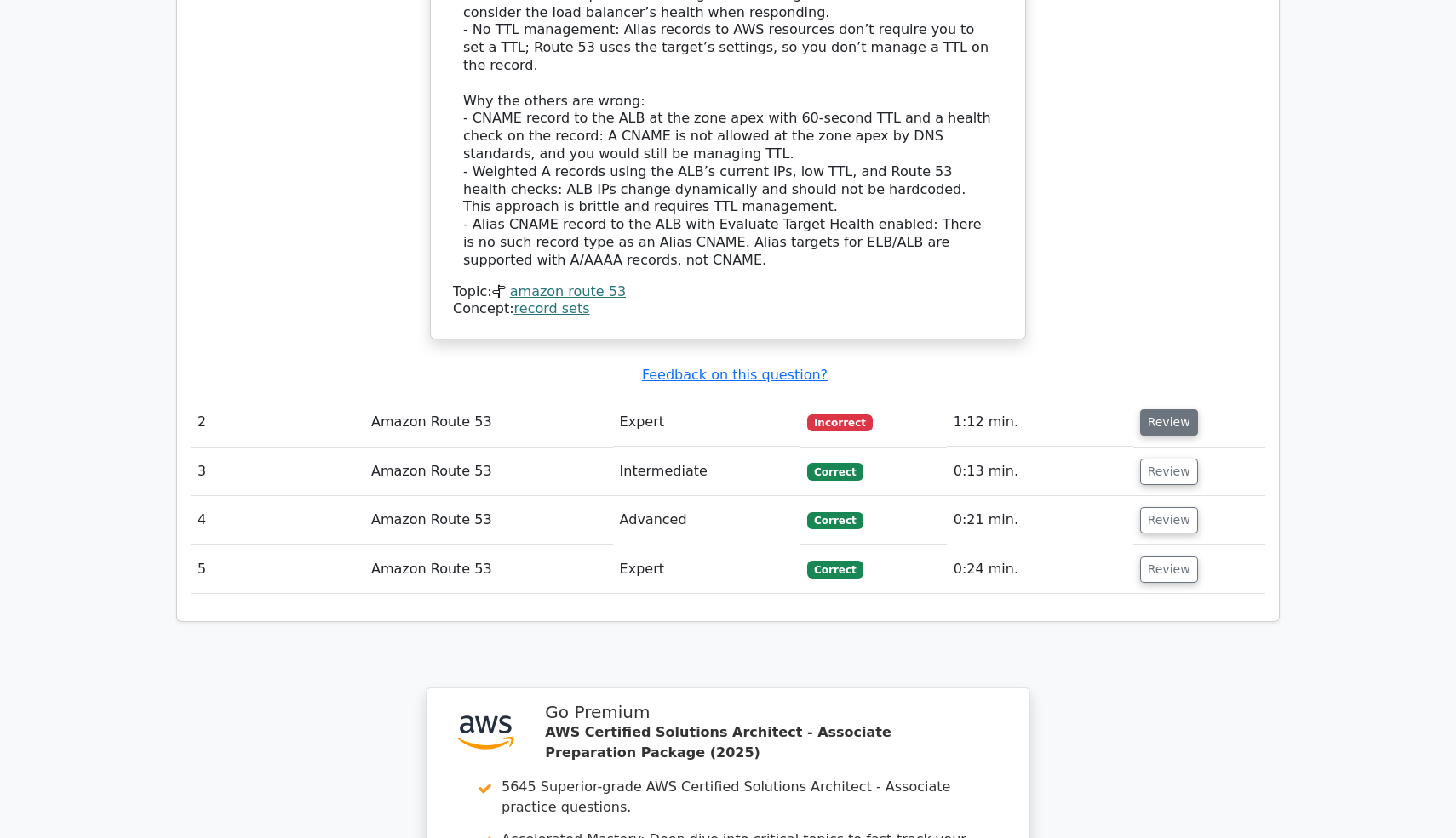
click at [1174, 409] on button "Review" at bounding box center [1168, 421] width 58 height 26
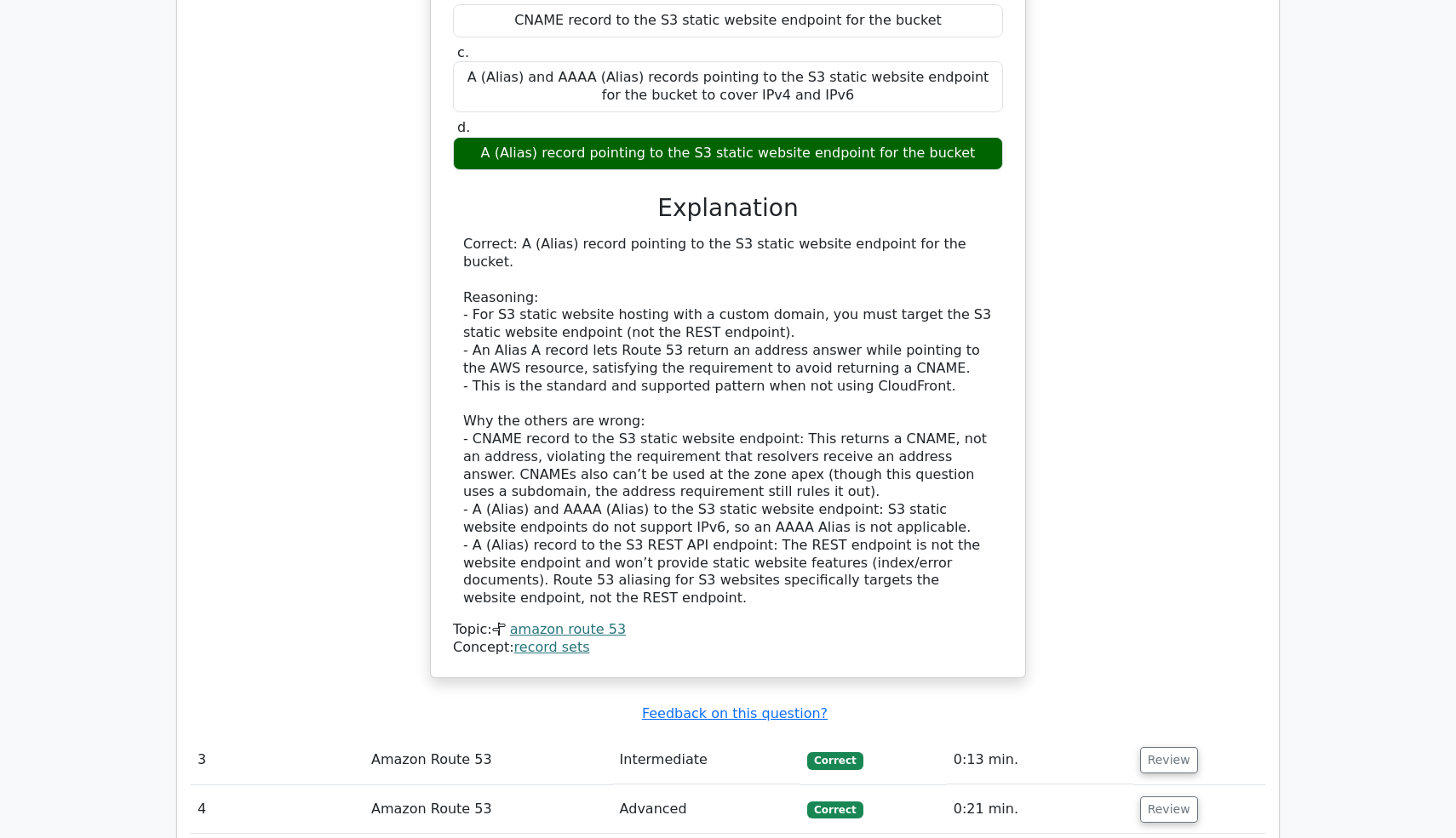
scroll to position [3407, 0]
